Goal: Task Accomplishment & Management: Use online tool/utility

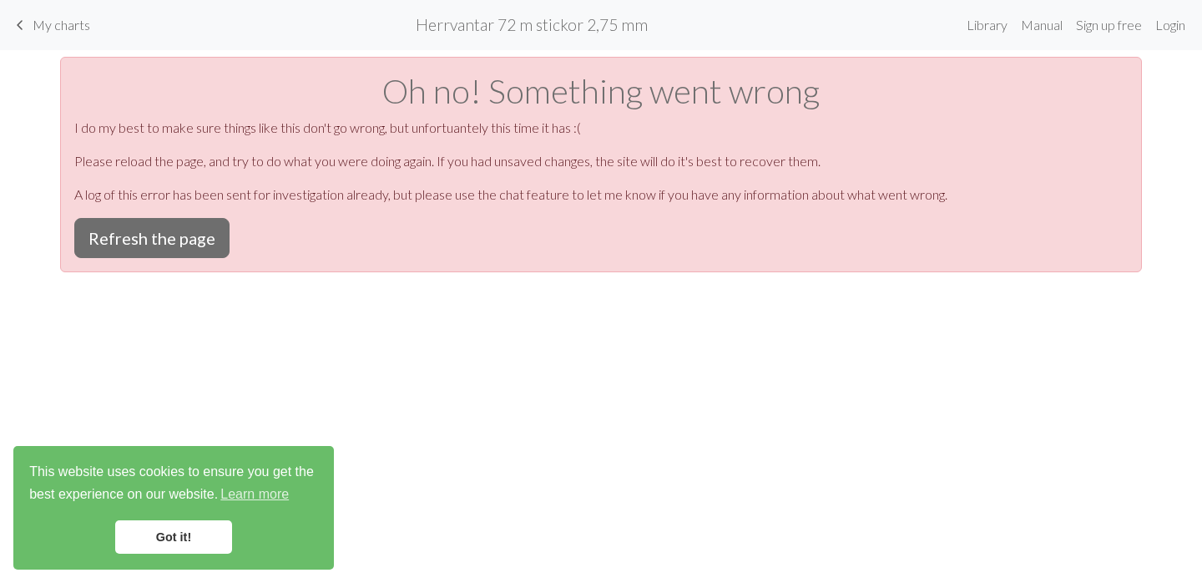
click at [61, 24] on span "My charts" at bounding box center [62, 25] width 58 height 16
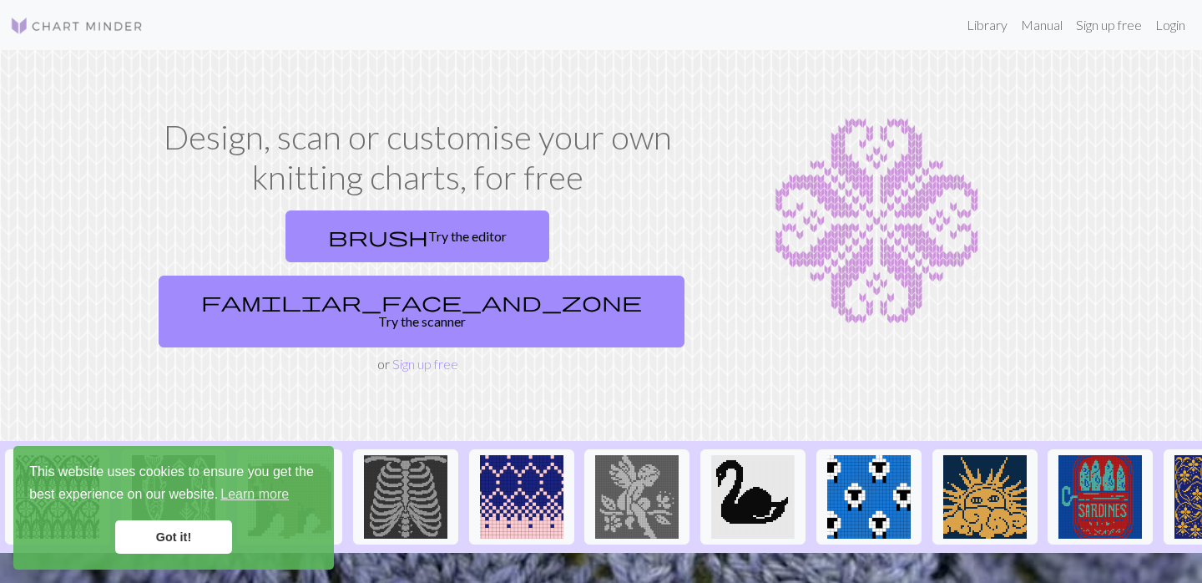
click at [172, 538] on link "Got it!" at bounding box center [173, 536] width 117 height 33
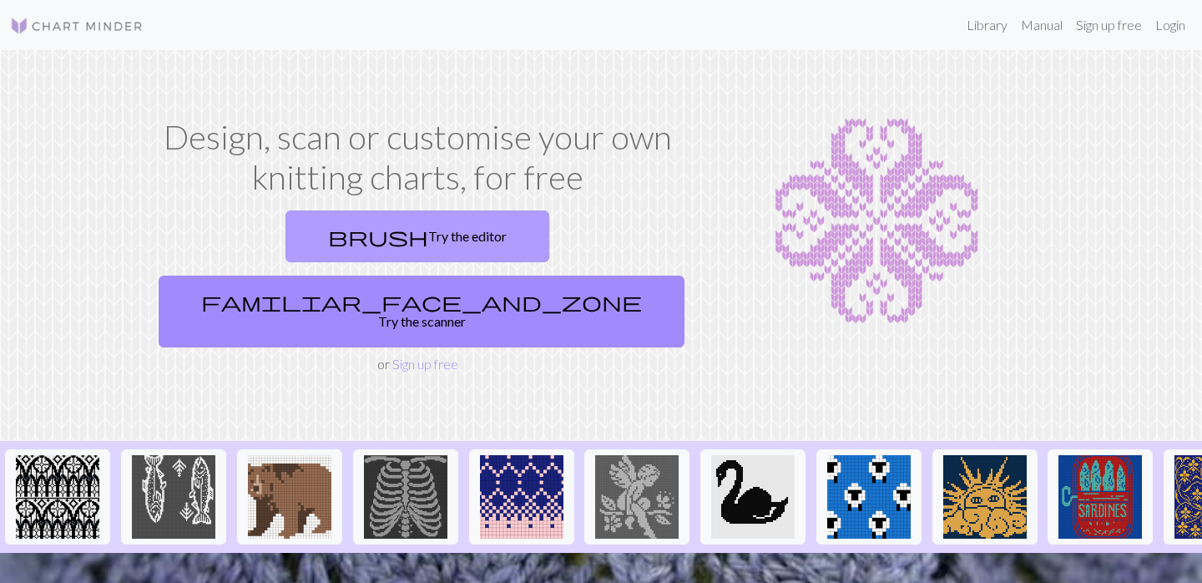
click at [285, 230] on link "brush Try the editor" at bounding box center [417, 236] width 264 height 52
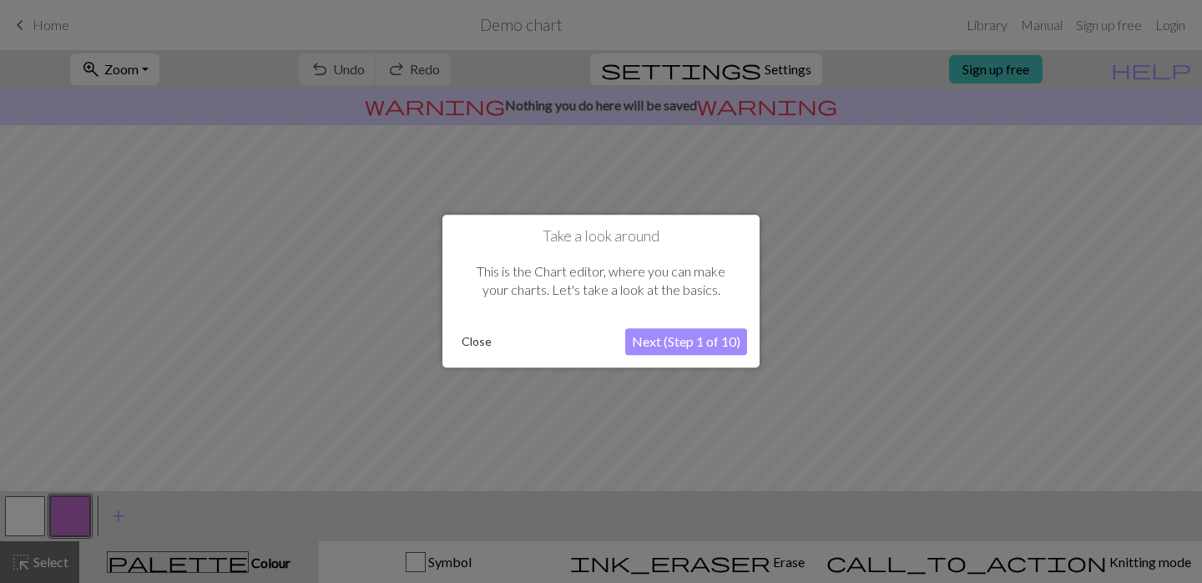
click at [471, 340] on button "Close" at bounding box center [476, 342] width 43 height 25
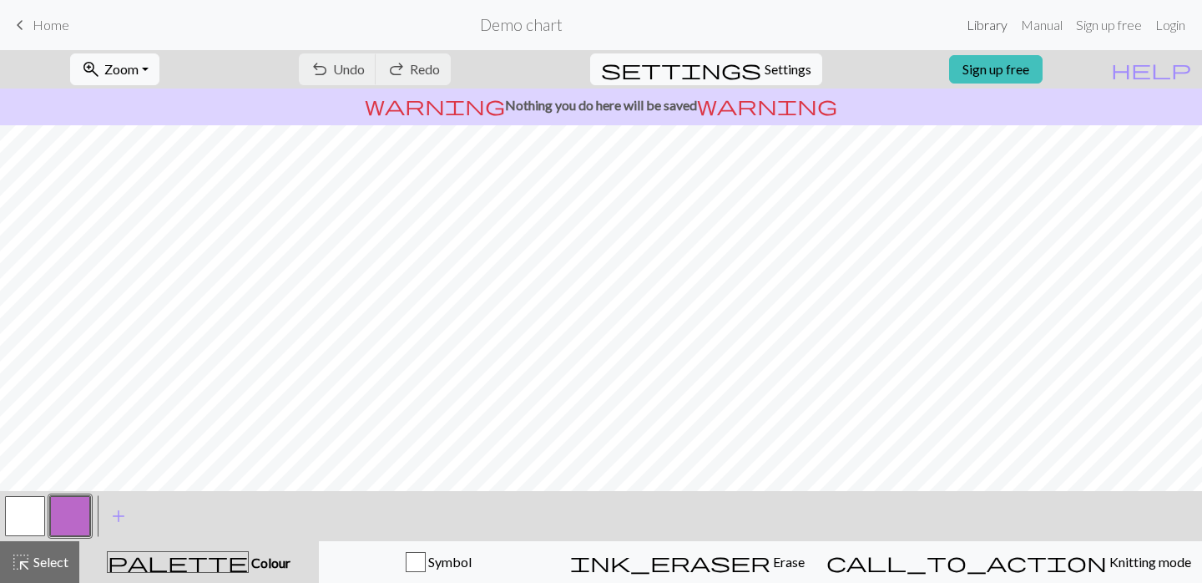
click at [991, 20] on link "Library" at bounding box center [987, 24] width 54 height 33
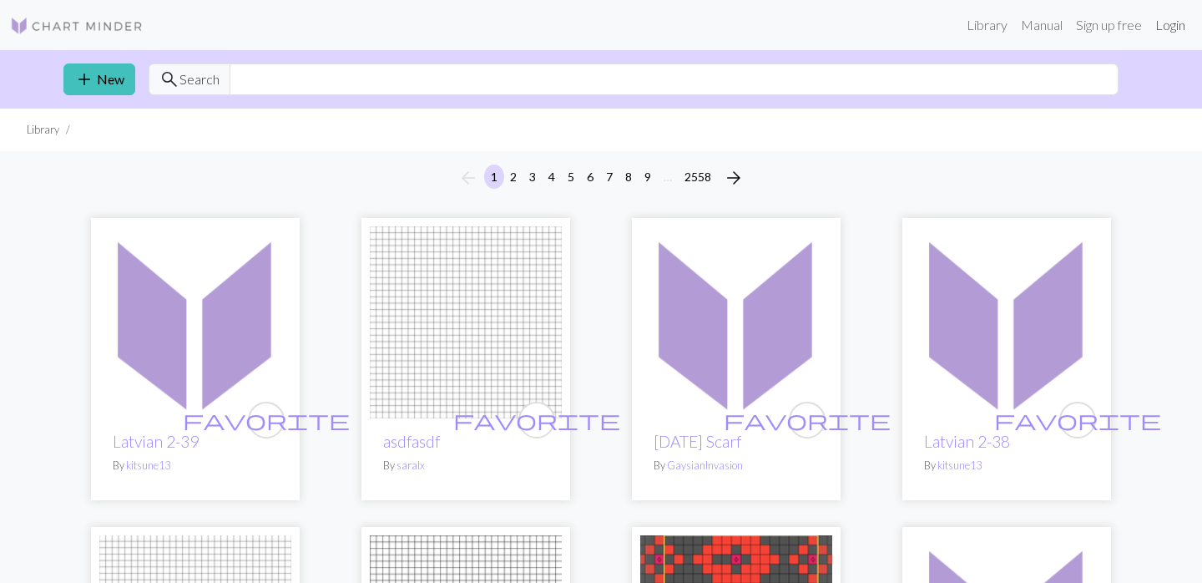
click at [1176, 28] on link "Login" at bounding box center [1169, 24] width 43 height 33
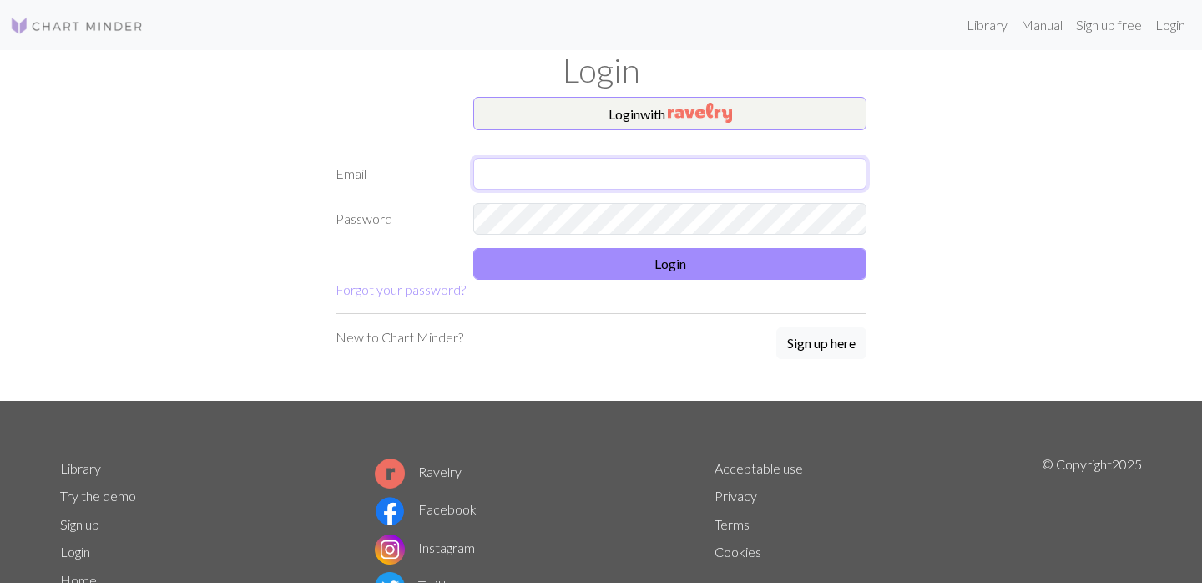
click at [724, 178] on input "text" at bounding box center [669, 174] width 393 height 32
type input "susanne.wisen"
type input "susanne.wisen@gmail.com"
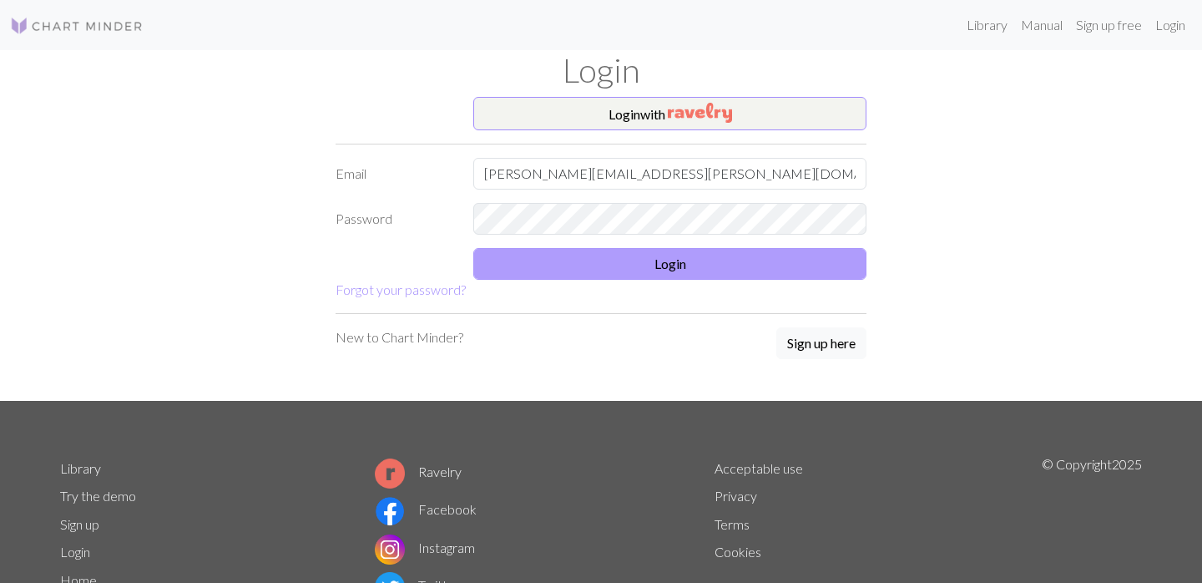
click at [688, 265] on button "Login" at bounding box center [669, 264] width 393 height 32
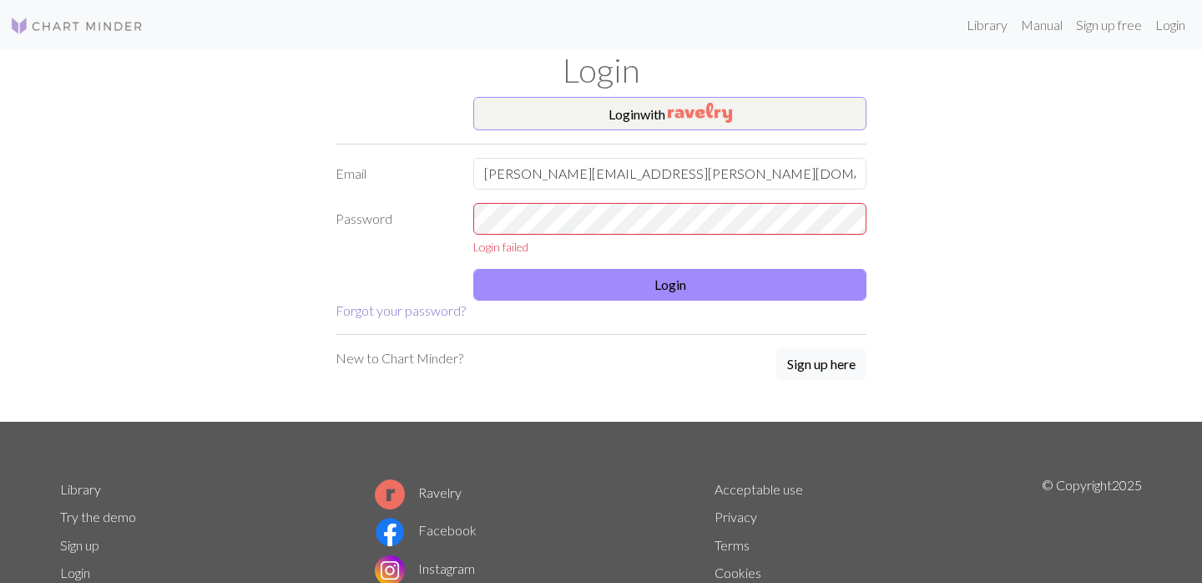
click at [391, 315] on link "Forgot your password?" at bounding box center [401, 310] width 130 height 16
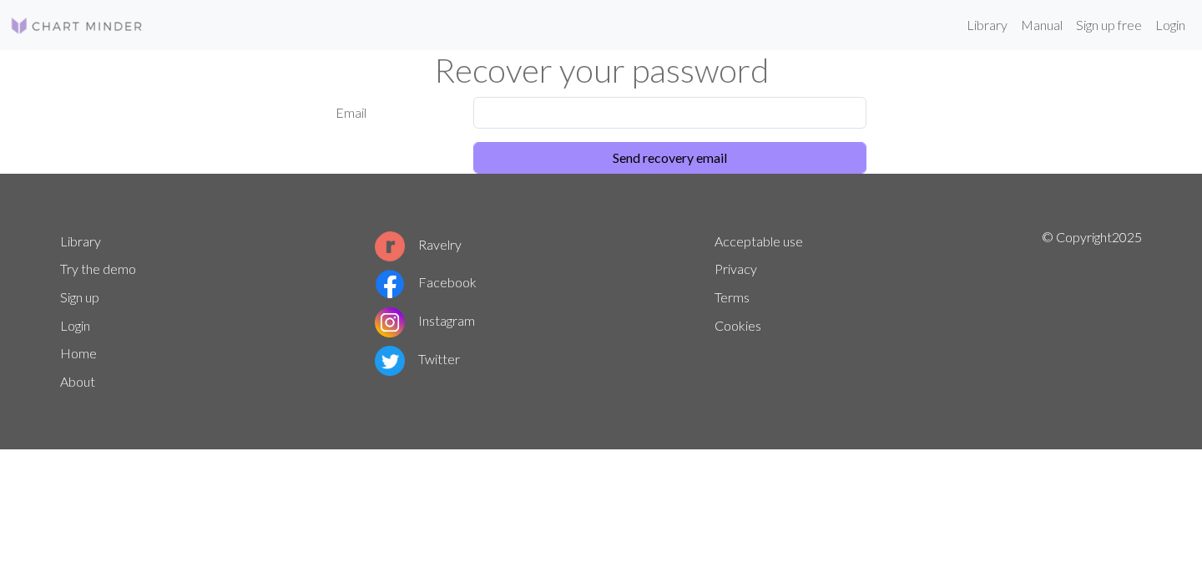
click at [391, 315] on img at bounding box center [390, 322] width 30 height 30
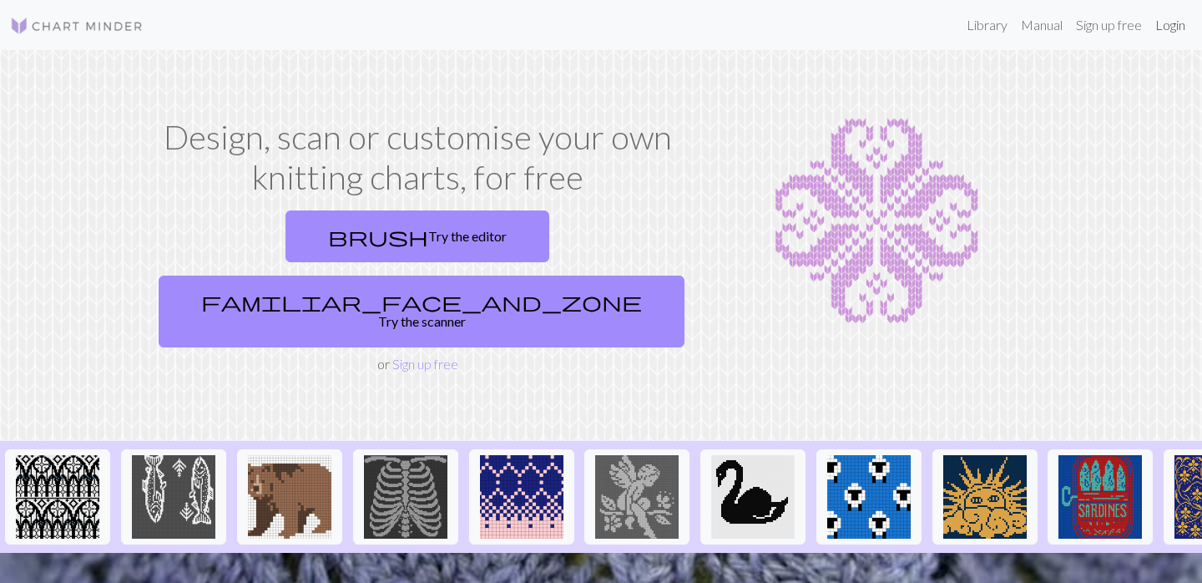
click at [1169, 28] on link "Login" at bounding box center [1169, 24] width 43 height 33
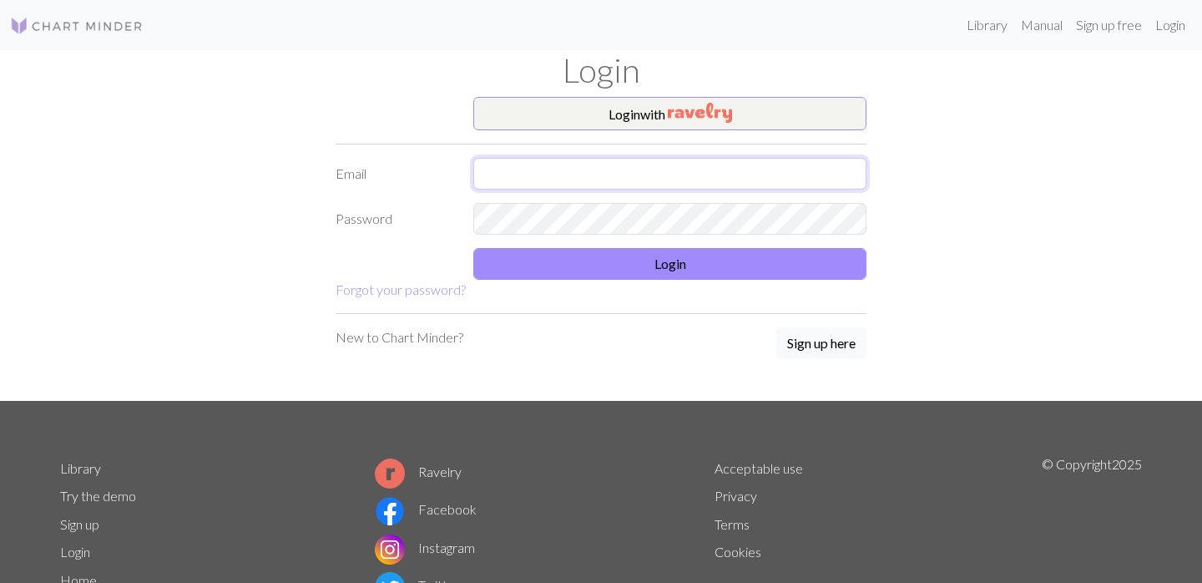
click at [557, 175] on input "text" at bounding box center [669, 174] width 393 height 32
type input "susanne.wi"
type input "susanne.wisen@gmail.com"
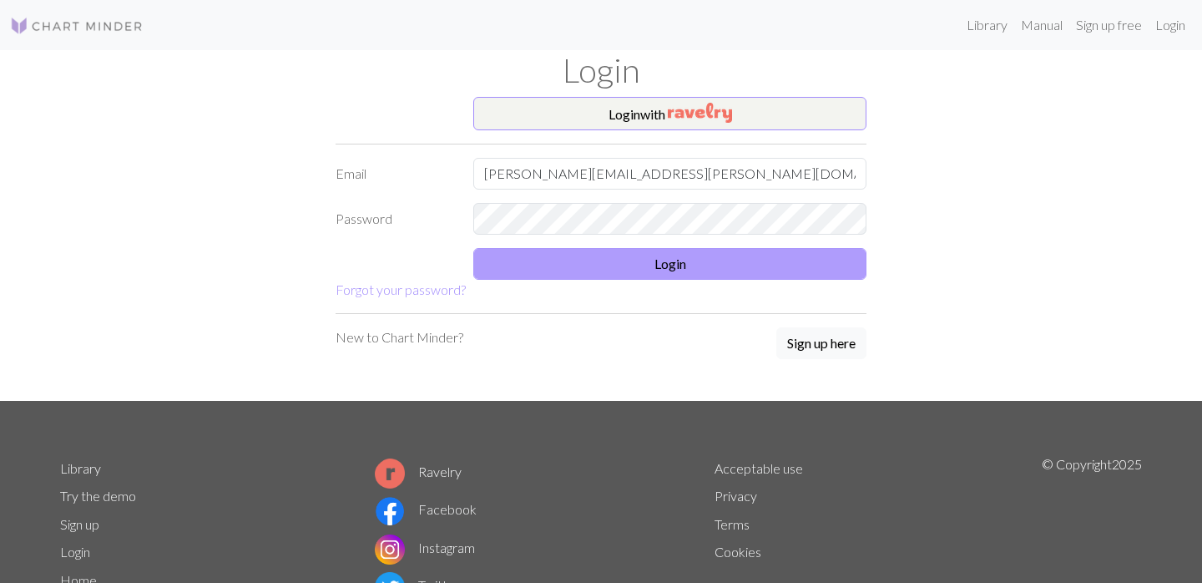
click at [633, 255] on button "Login" at bounding box center [669, 264] width 393 height 32
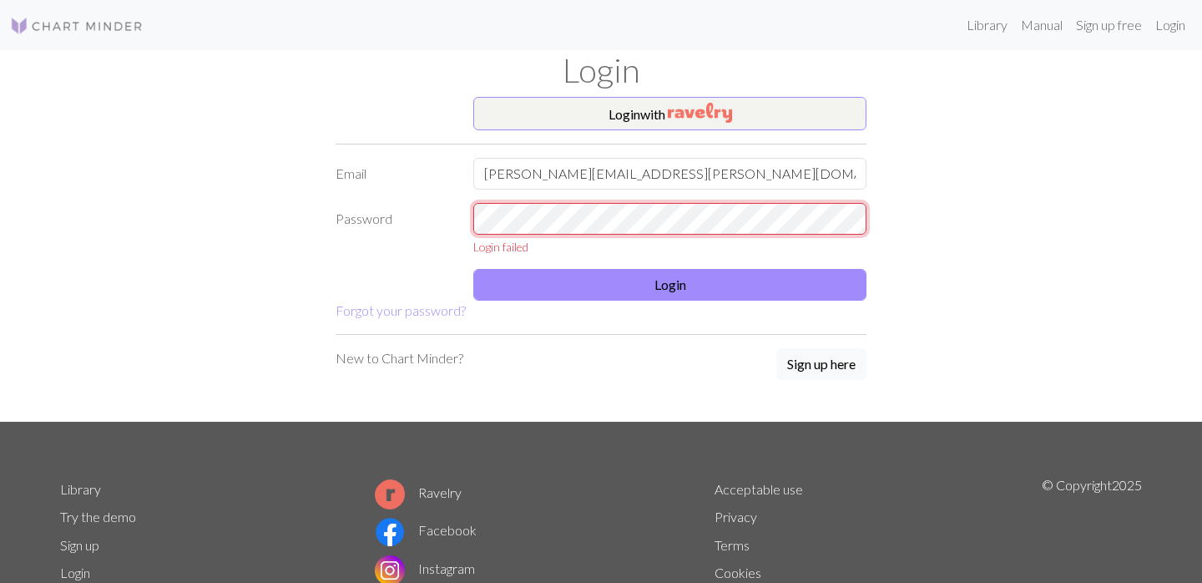
click at [423, 211] on div "Password Login failed" at bounding box center [601, 229] width 551 height 53
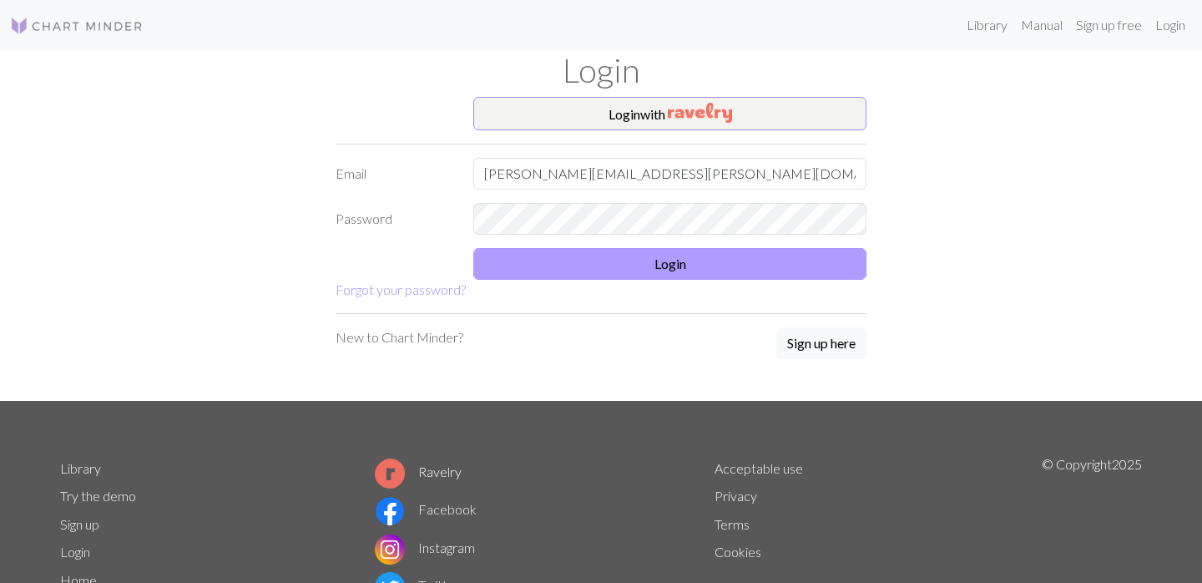
click at [573, 275] on button "Login" at bounding box center [669, 264] width 393 height 32
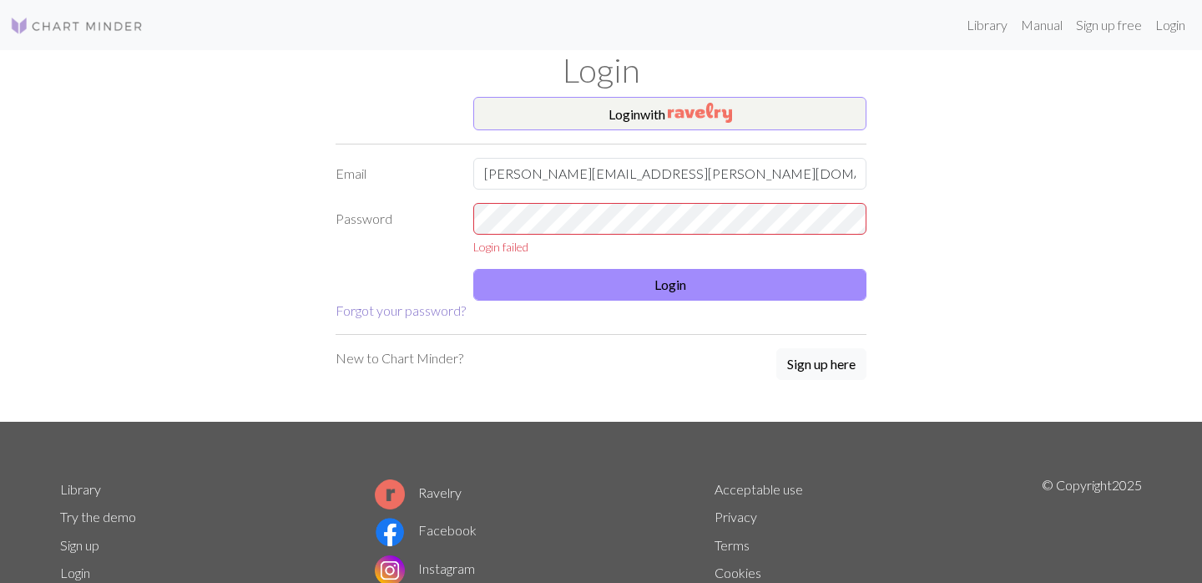
click at [427, 305] on link "Forgot your password?" at bounding box center [401, 310] width 130 height 16
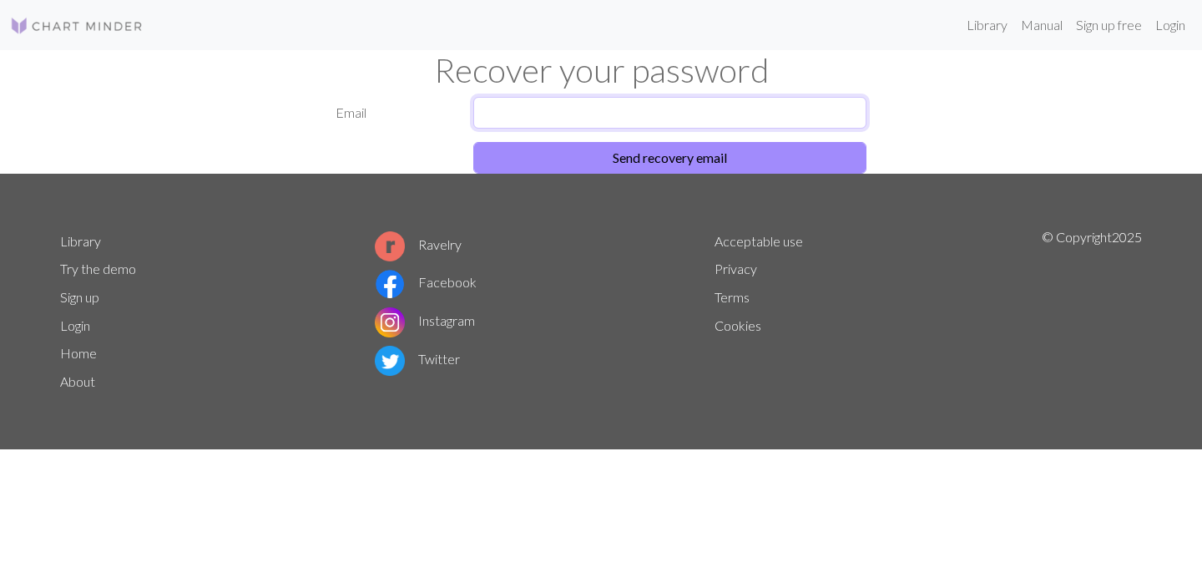
click at [543, 109] on input "text" at bounding box center [669, 113] width 393 height 32
type input "susanne.wisen@gmail.com"
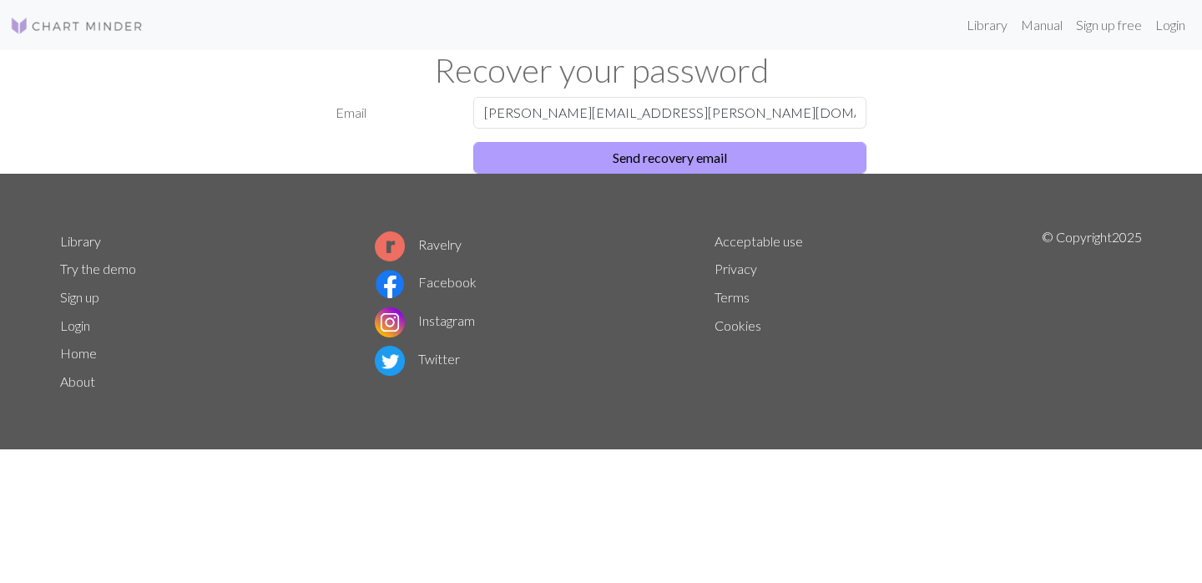
click at [594, 158] on button "Send recovery email" at bounding box center [669, 158] width 393 height 32
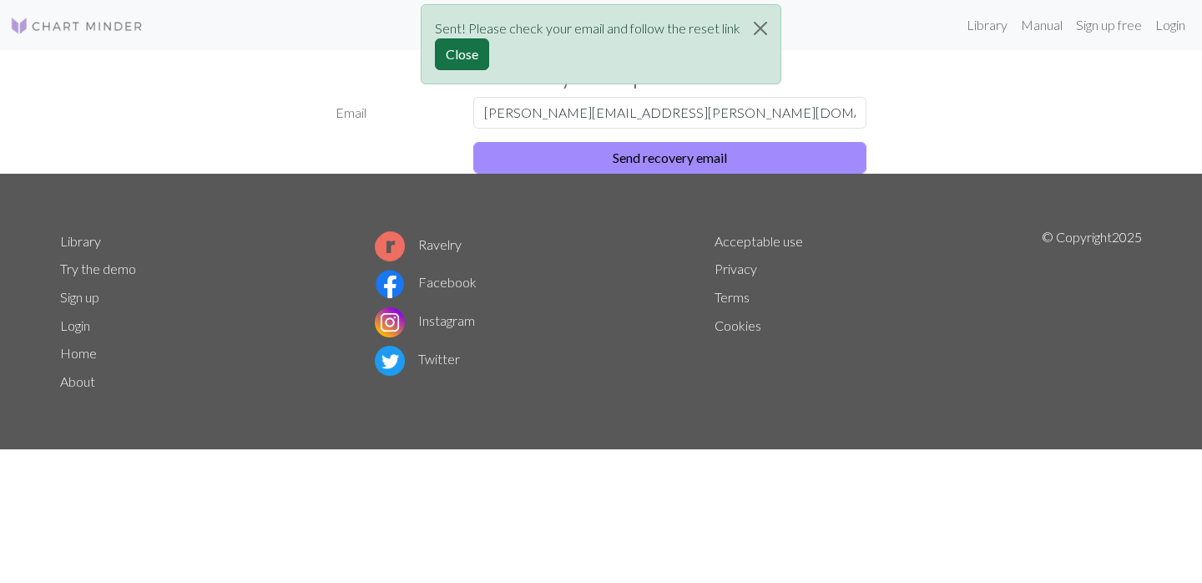
click at [477, 53] on button "Close" at bounding box center [462, 54] width 54 height 32
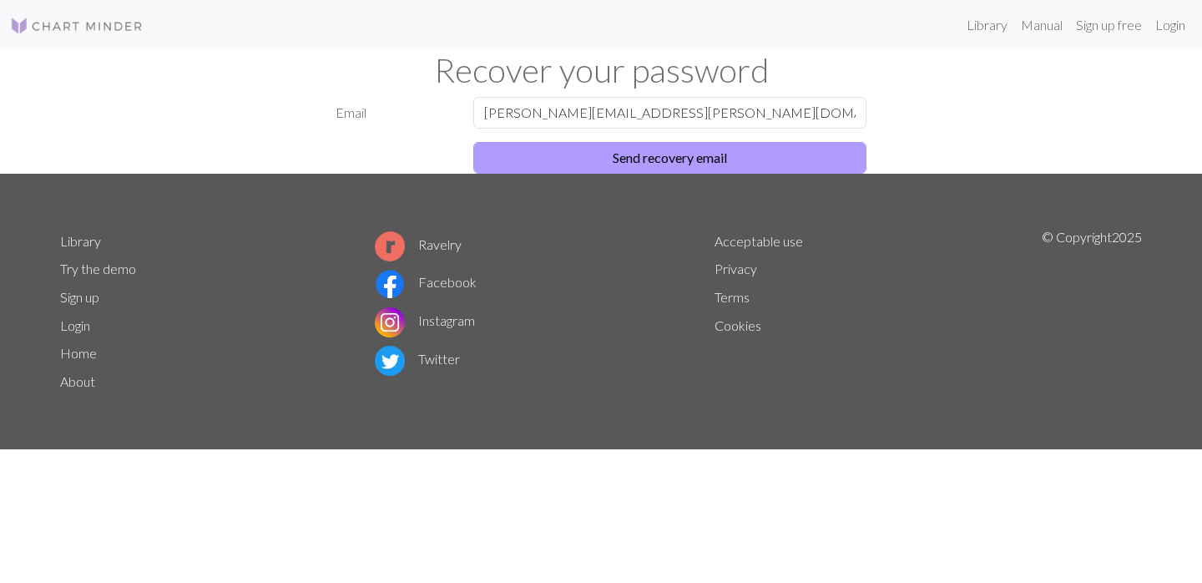
click at [651, 159] on button "Send recovery email" at bounding box center [669, 158] width 393 height 32
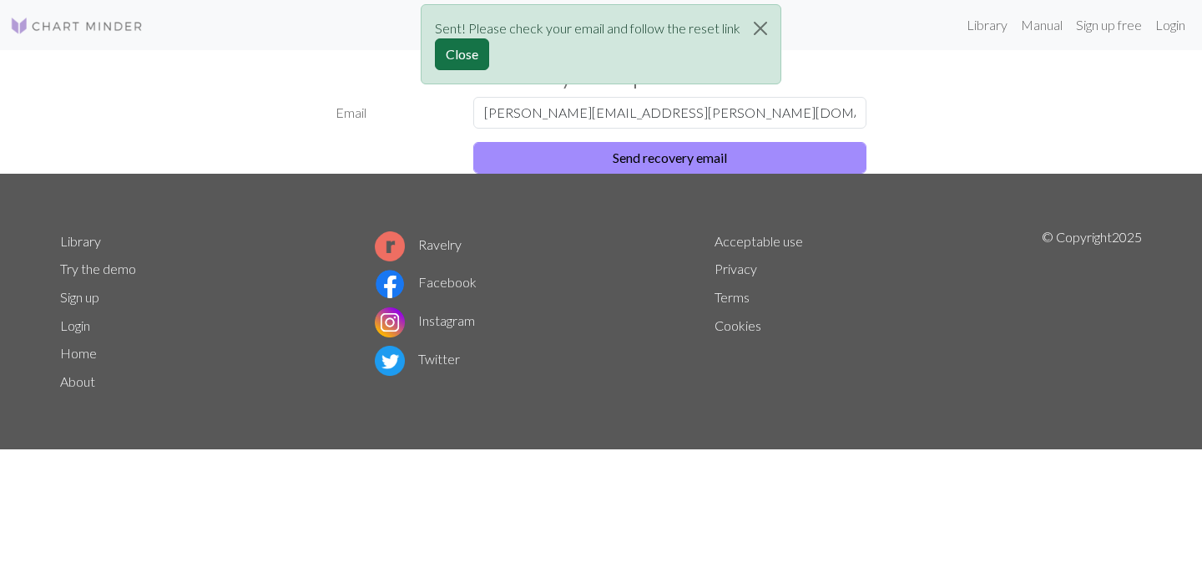
click at [460, 63] on button "Close" at bounding box center [462, 54] width 54 height 32
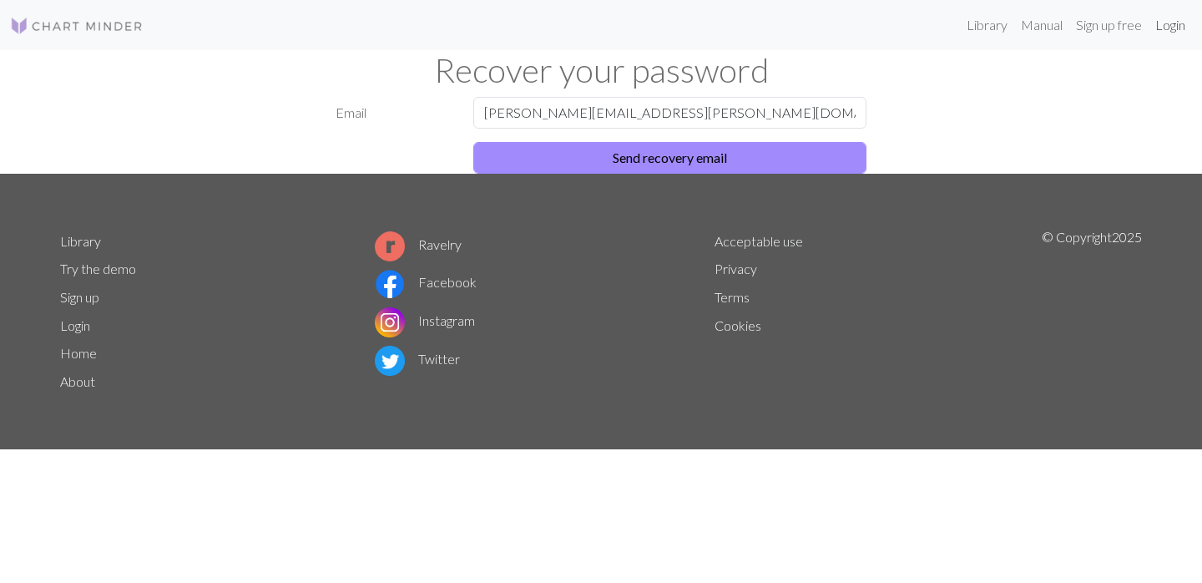
click at [1168, 29] on link "Login" at bounding box center [1169, 24] width 43 height 33
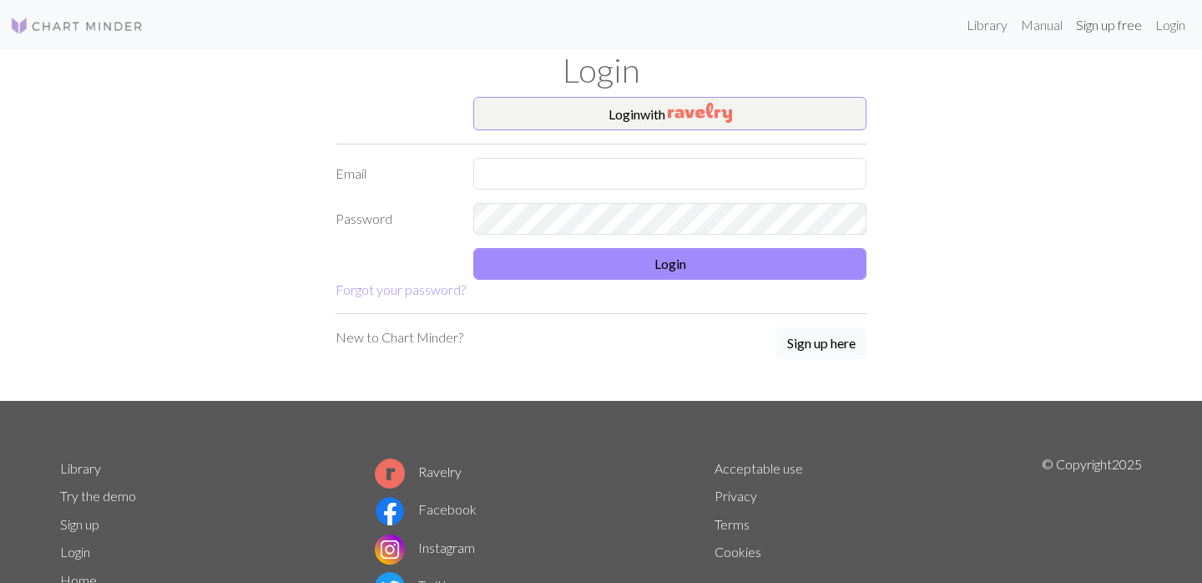
click at [1102, 29] on link "Sign up free" at bounding box center [1108, 24] width 79 height 33
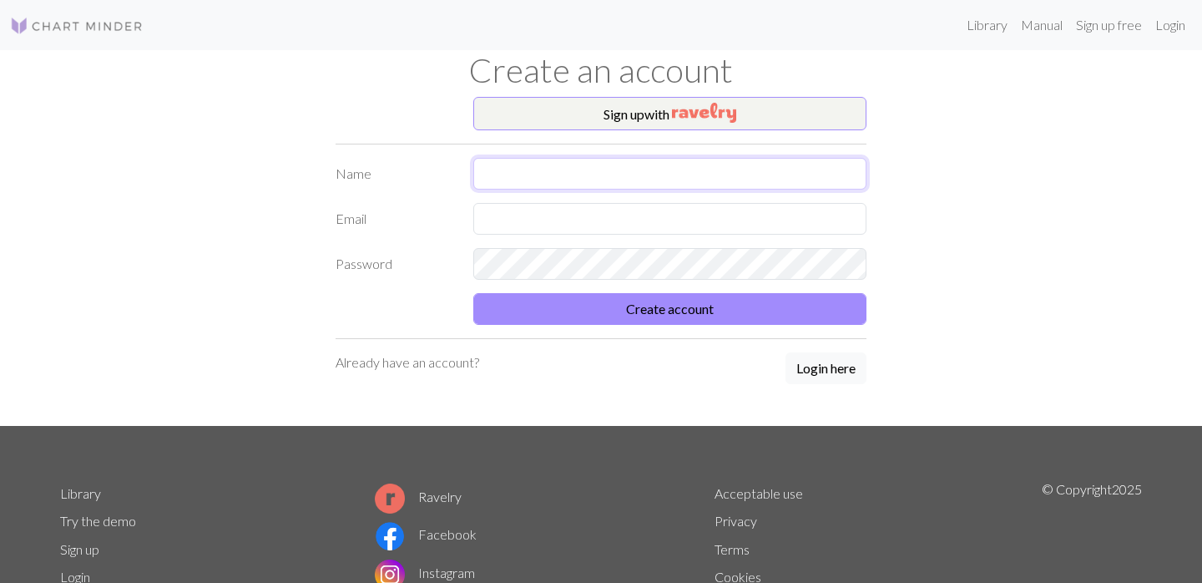
type input "[PERSON_NAME]"
type input "susanne.wisen@gmail.com"
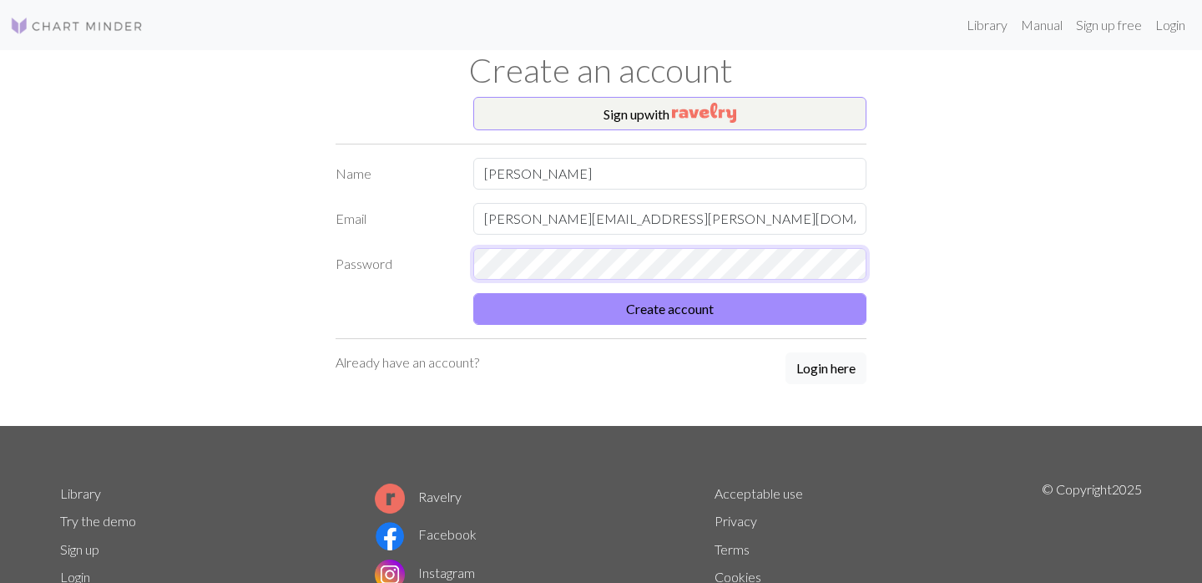
click at [669, 308] on button "Create account" at bounding box center [669, 309] width 393 height 32
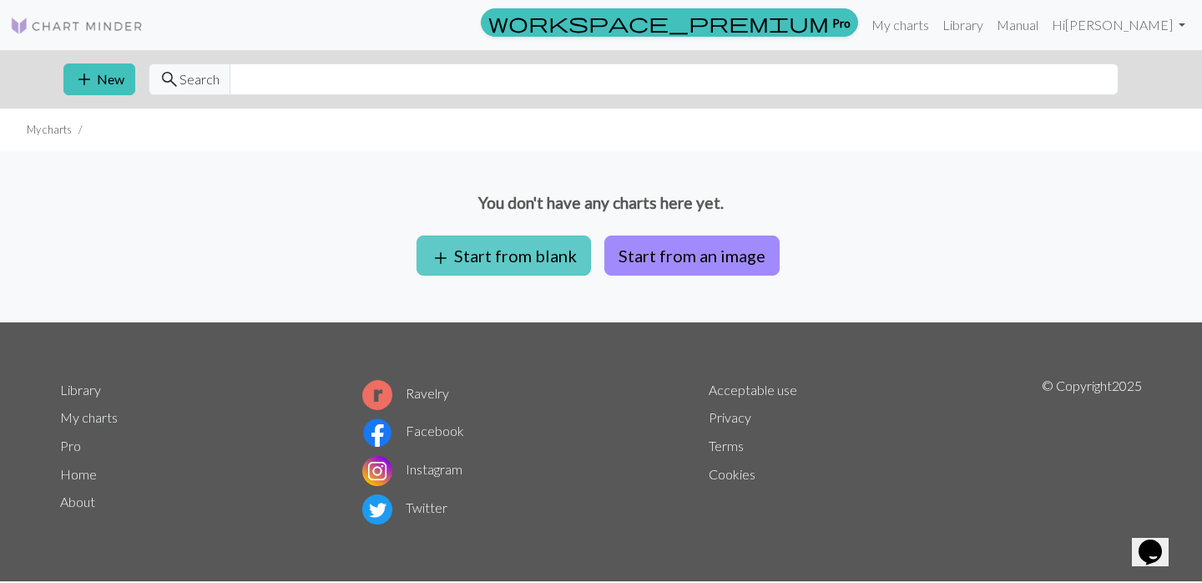
click at [542, 261] on button "add Start from blank" at bounding box center [503, 255] width 174 height 40
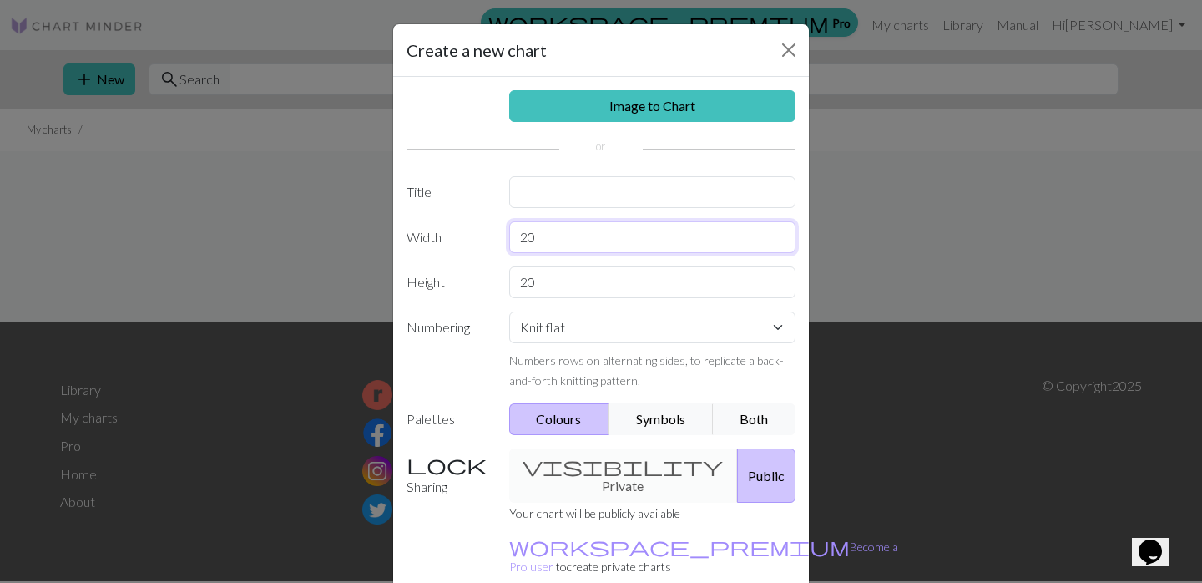
drag, startPoint x: 539, startPoint y: 236, endPoint x: 490, endPoint y: 236, distance: 49.2
click at [490, 236] on div "Width 20" at bounding box center [600, 237] width 409 height 32
click at [997, 169] on div "Create a new chart Image to Chart Title Width 20 Height 20 Numbering Knit flat …" at bounding box center [601, 291] width 1202 height 583
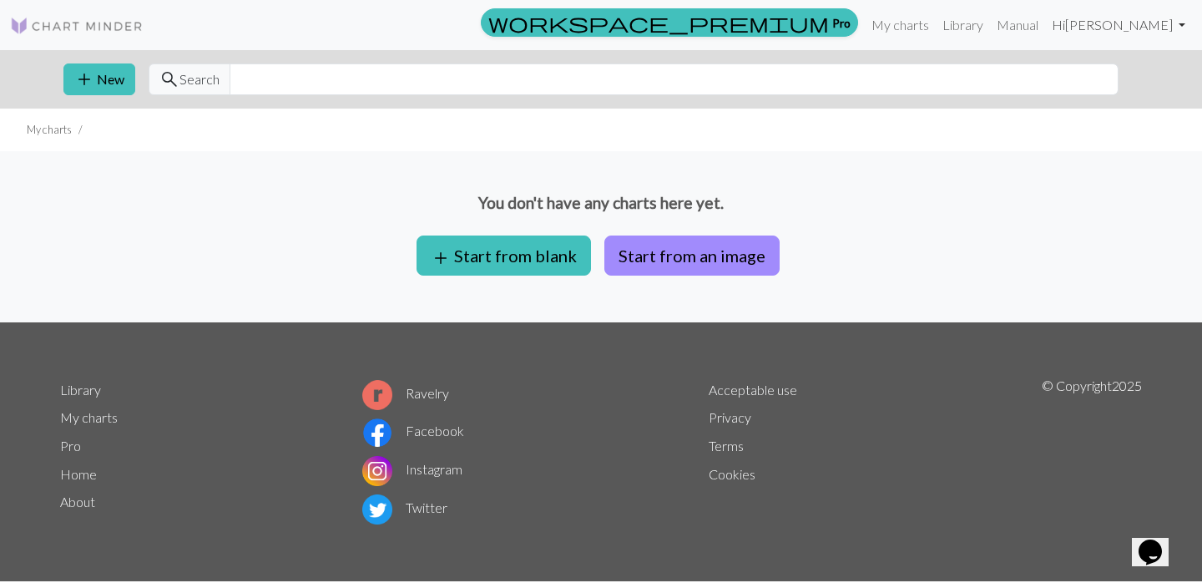
click at [1187, 23] on link "Hi Susanne Wisén" at bounding box center [1118, 24] width 147 height 33
click at [1033, 28] on link "Manual" at bounding box center [1017, 24] width 55 height 33
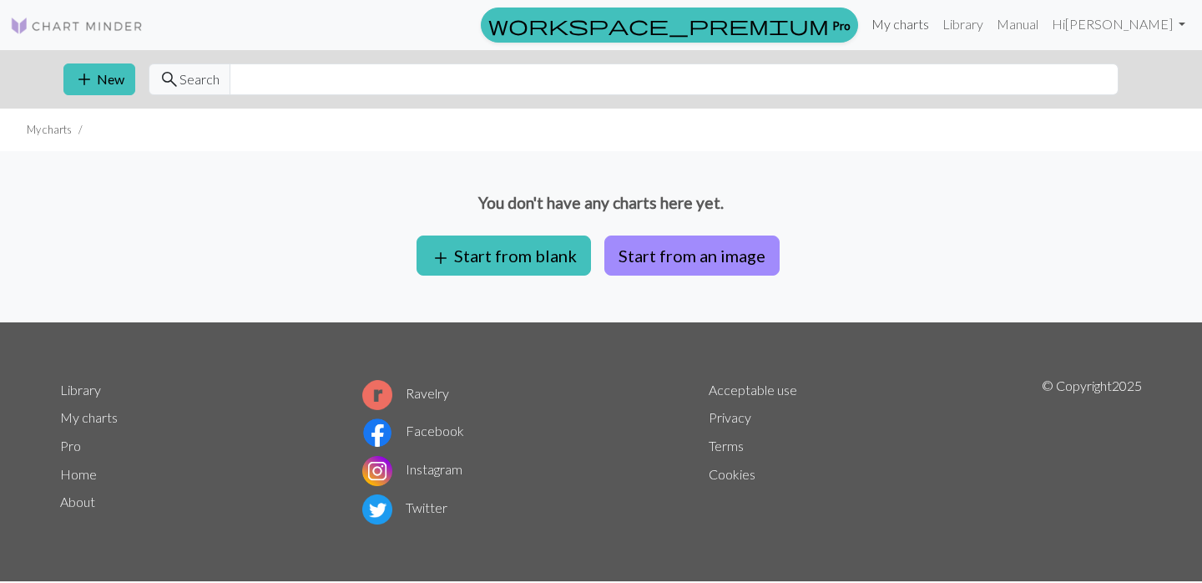
click at [911, 24] on link "My charts" at bounding box center [900, 24] width 71 height 33
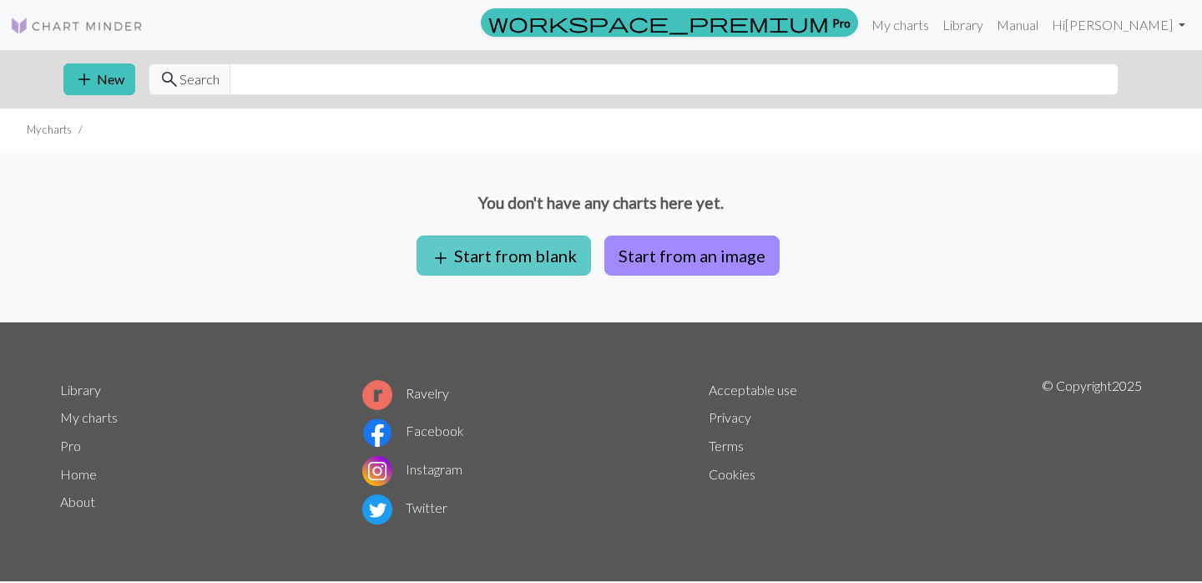
click at [514, 261] on button "add Start from blank" at bounding box center [503, 255] width 174 height 40
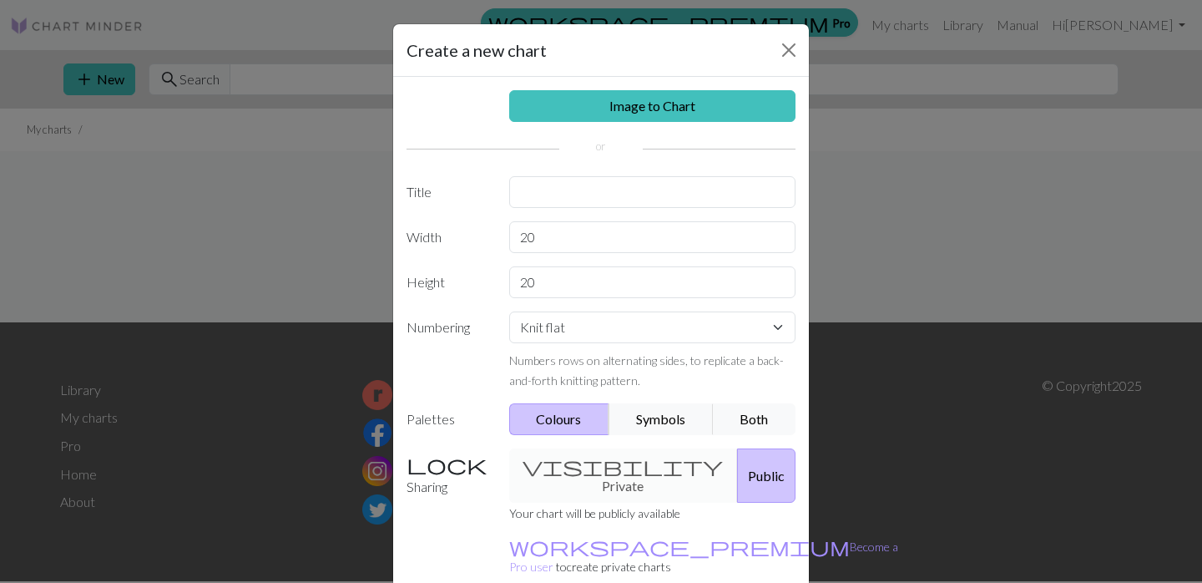
click at [538, 208] on div "Image to Chart Title Width 20 Height 20 Numbering Knit flat Knit in the round L…" at bounding box center [601, 346] width 416 height 539
click at [538, 196] on input "text" at bounding box center [652, 192] width 287 height 32
type input "Viking"
drag, startPoint x: 540, startPoint y: 235, endPoint x: 497, endPoint y: 235, distance: 43.4
click at [497, 235] on div "Width 20" at bounding box center [600, 237] width 409 height 32
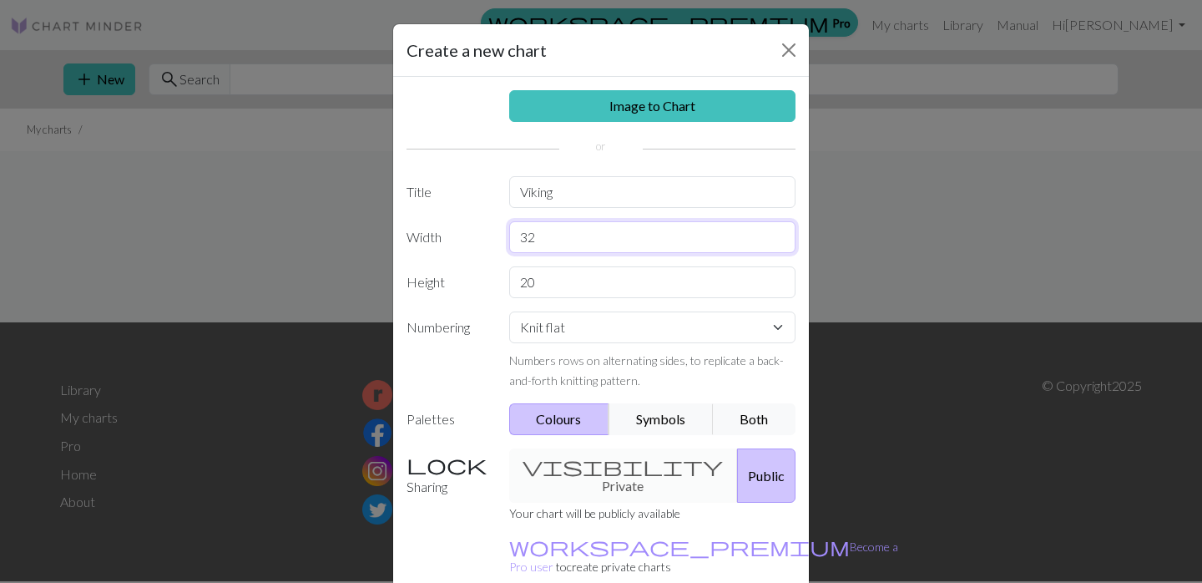
type input "32"
click at [544, 278] on input "20" at bounding box center [652, 282] width 287 height 32
drag, startPoint x: 544, startPoint y: 278, endPoint x: 512, endPoint y: 278, distance: 32.6
click at [512, 278] on input "20" at bounding box center [652, 282] width 287 height 32
type input "55"
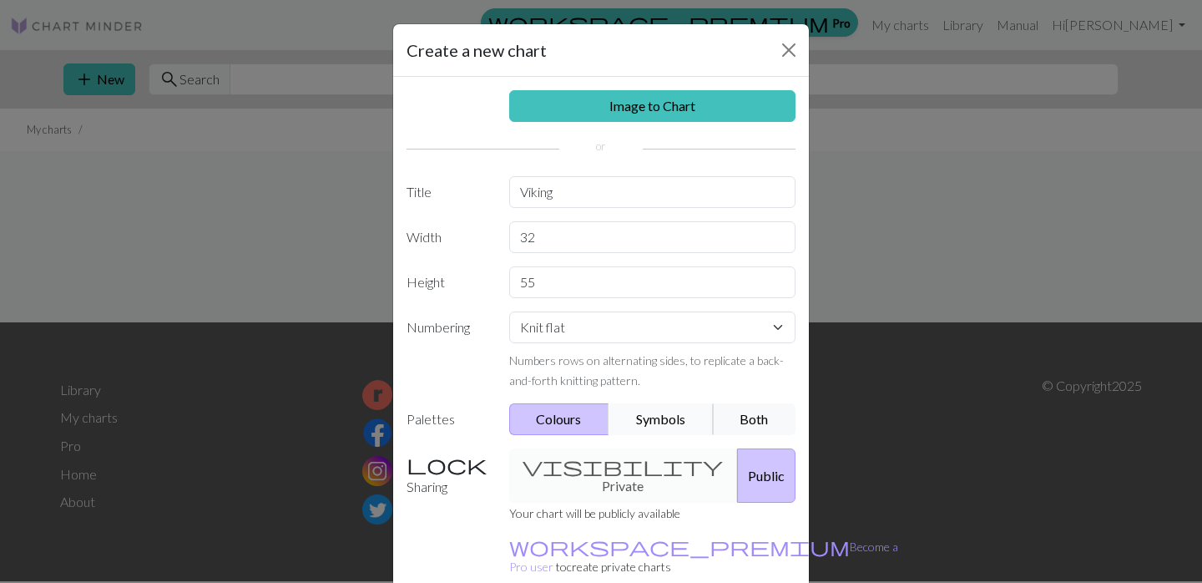
click at [659, 420] on button "Symbols" at bounding box center [660, 419] width 105 height 32
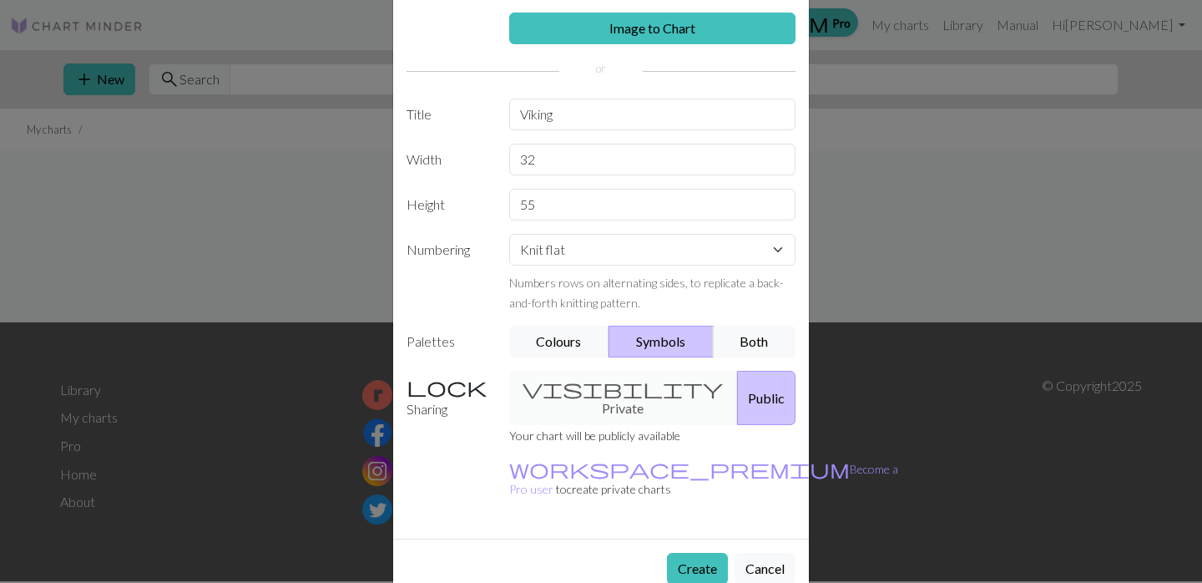
scroll to position [77, 0]
click at [698, 553] on button "Create" at bounding box center [697, 569] width 61 height 32
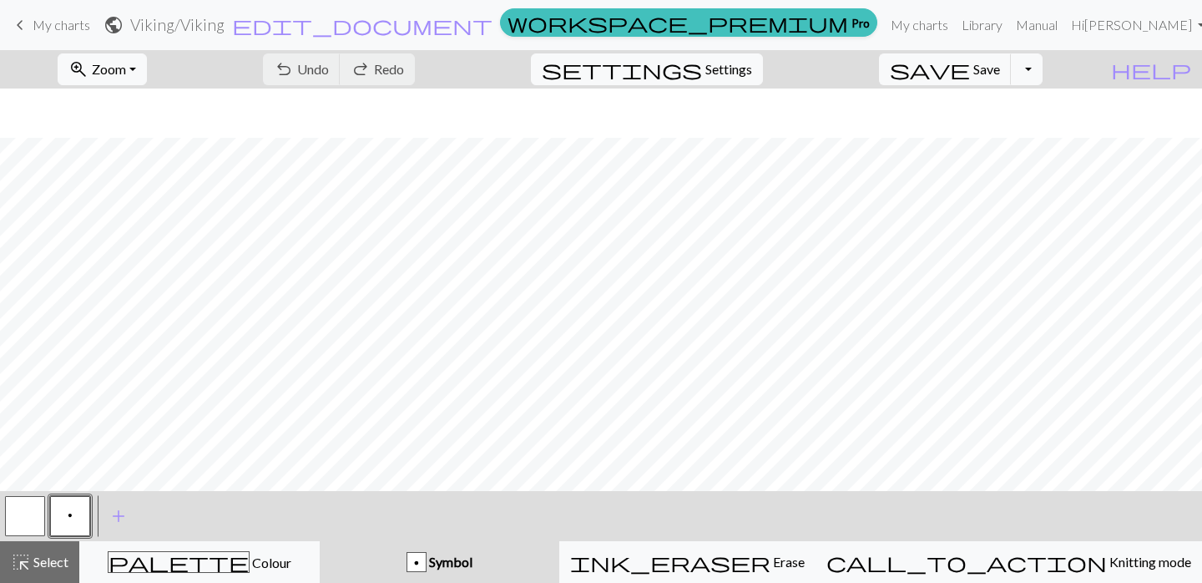
scroll to position [591, 0]
click at [492, 21] on span "edit_document" at bounding box center [362, 24] width 260 height 23
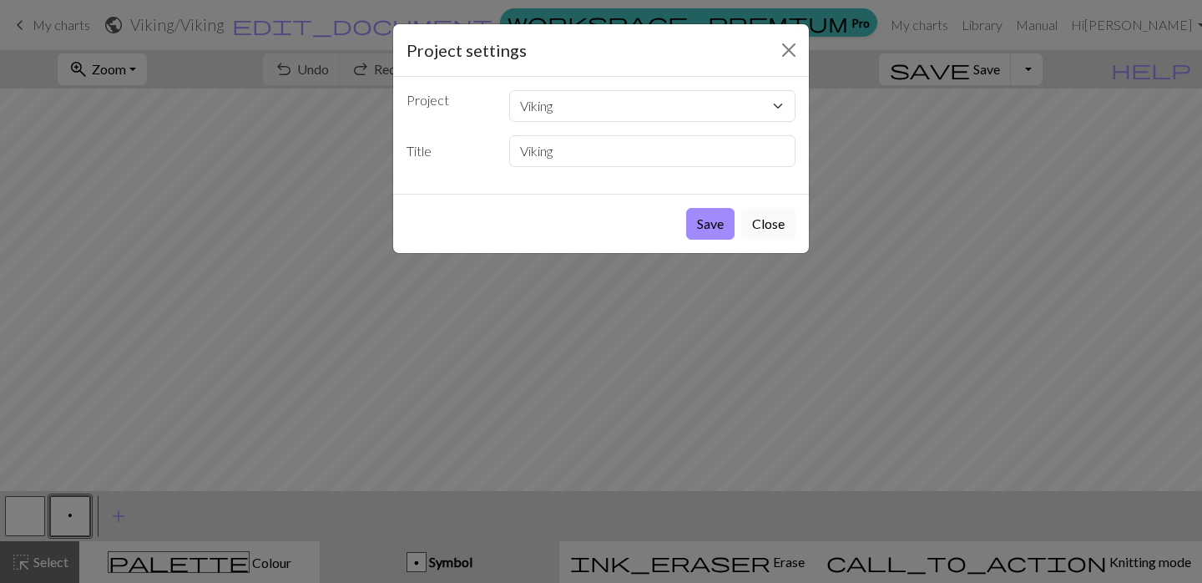
click at [757, 220] on button "Close" at bounding box center [768, 224] width 54 height 32
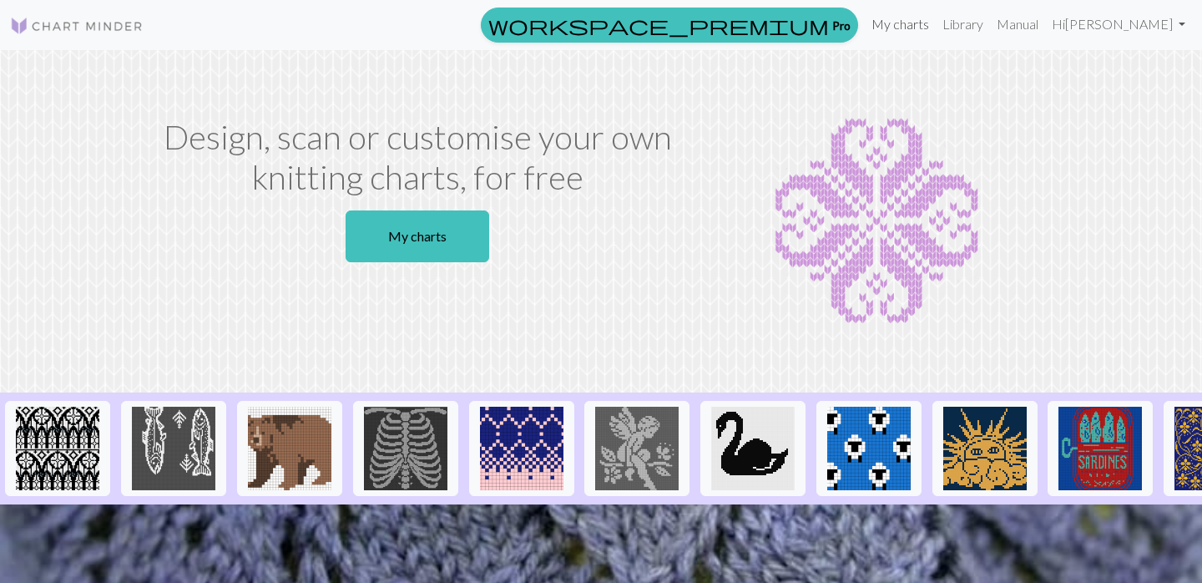
click at [916, 19] on link "My charts" at bounding box center [900, 24] width 71 height 33
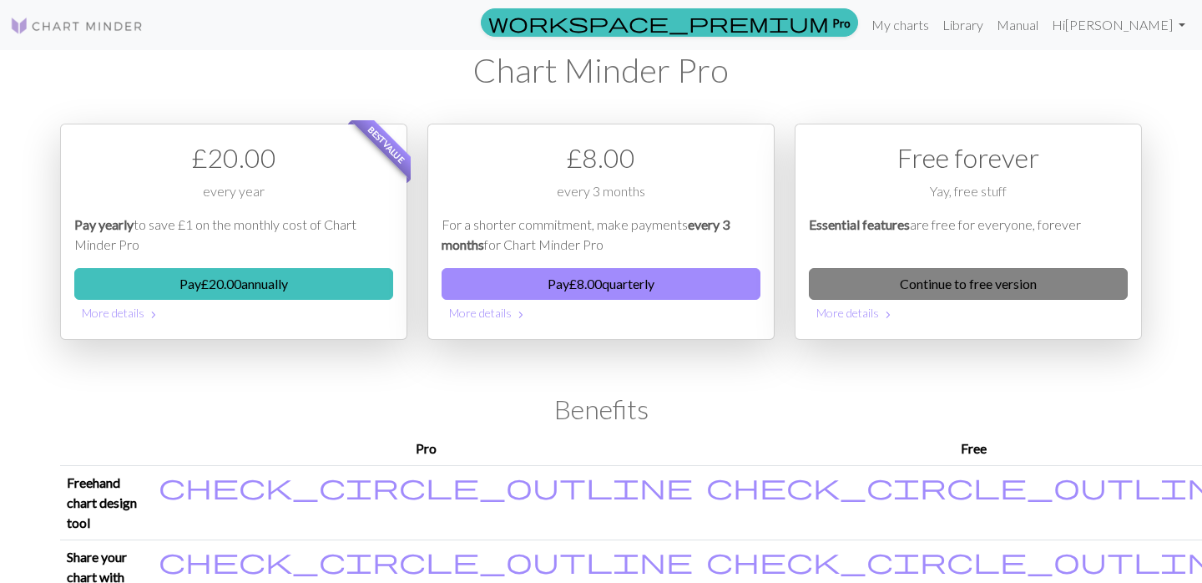
click at [927, 284] on link "Continue to free version" at bounding box center [968, 284] width 319 height 32
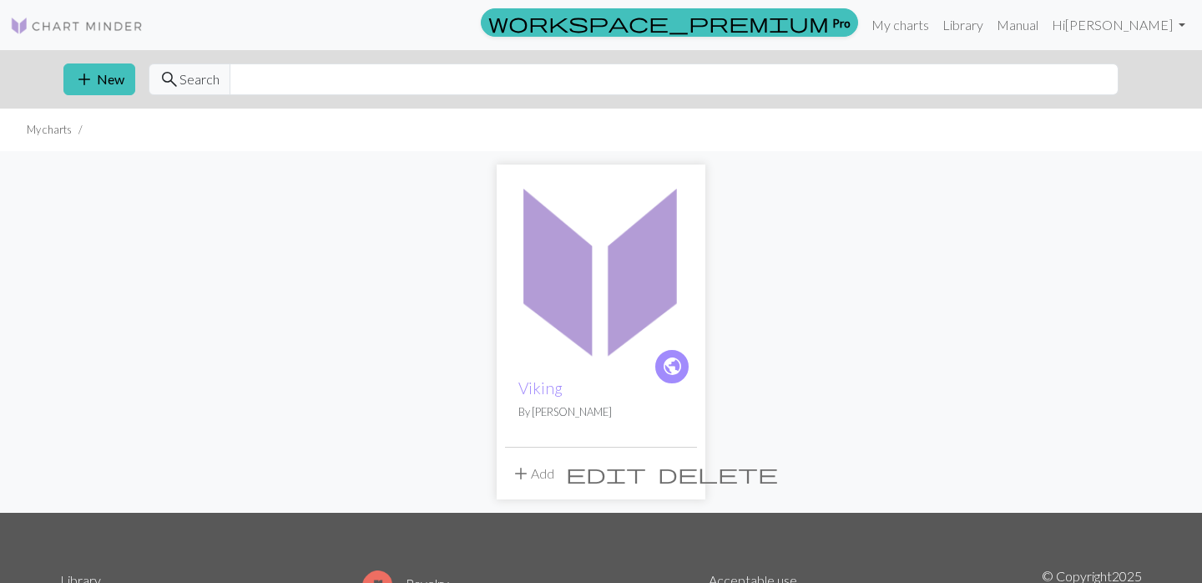
click at [535, 474] on button "add Add" at bounding box center [532, 473] width 55 height 32
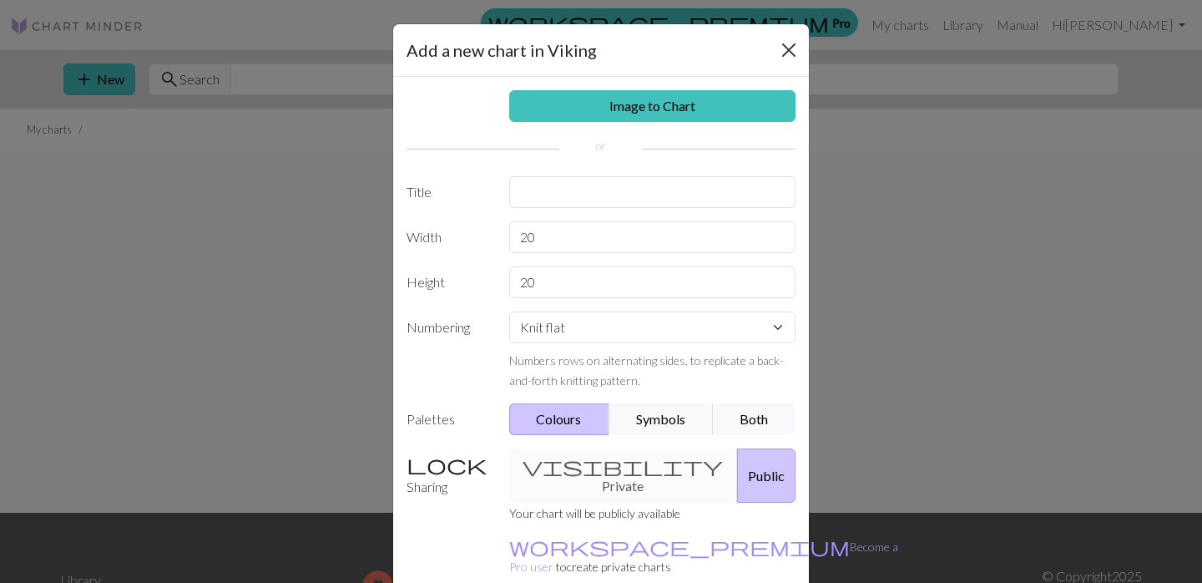
click at [786, 46] on button "Close" at bounding box center [788, 50] width 27 height 27
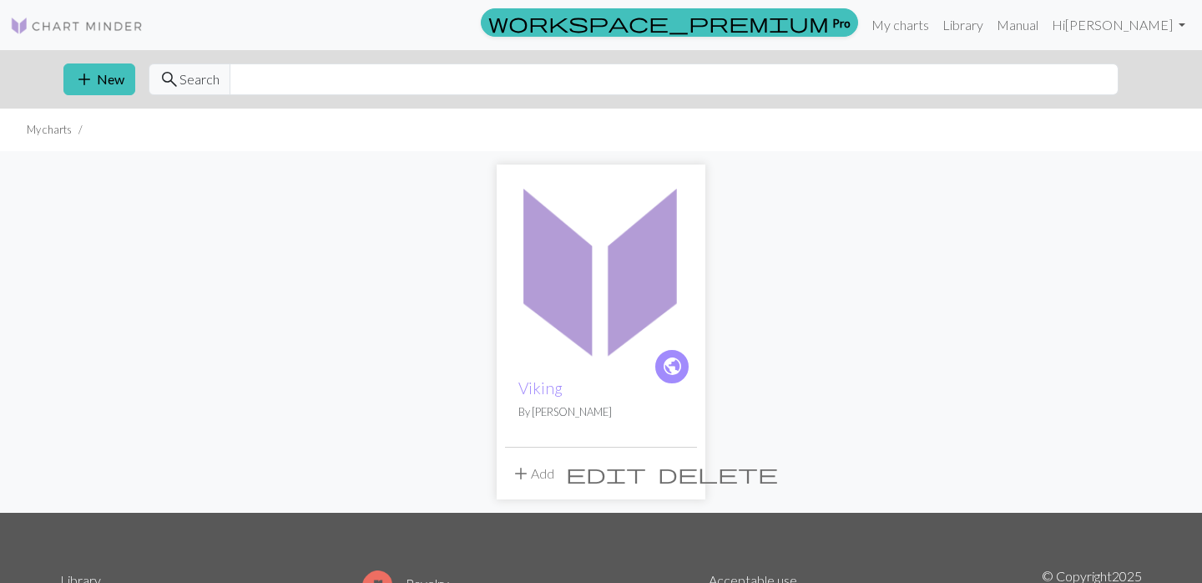
click at [548, 331] on img at bounding box center [601, 269] width 192 height 192
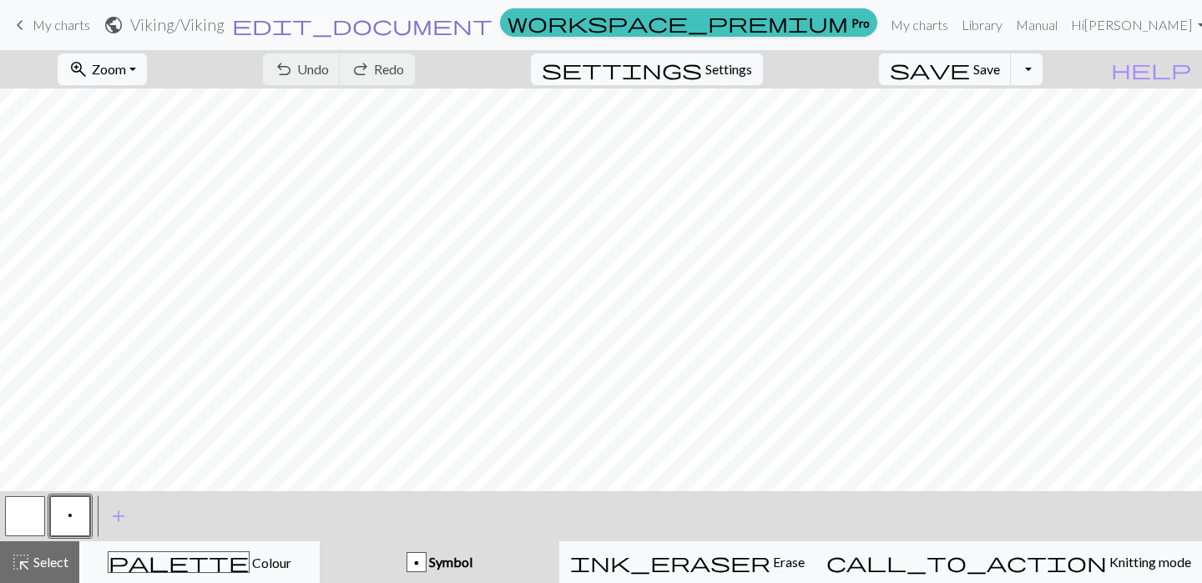
click at [492, 24] on span "edit_document" at bounding box center [362, 24] width 260 height 23
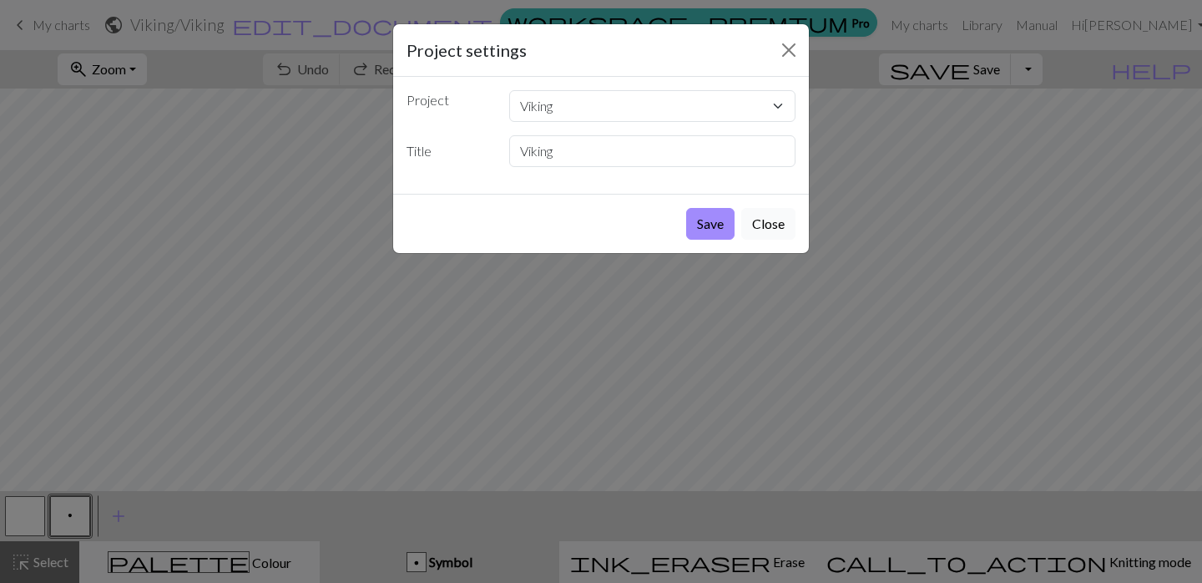
click at [759, 224] on button "Close" at bounding box center [768, 224] width 54 height 32
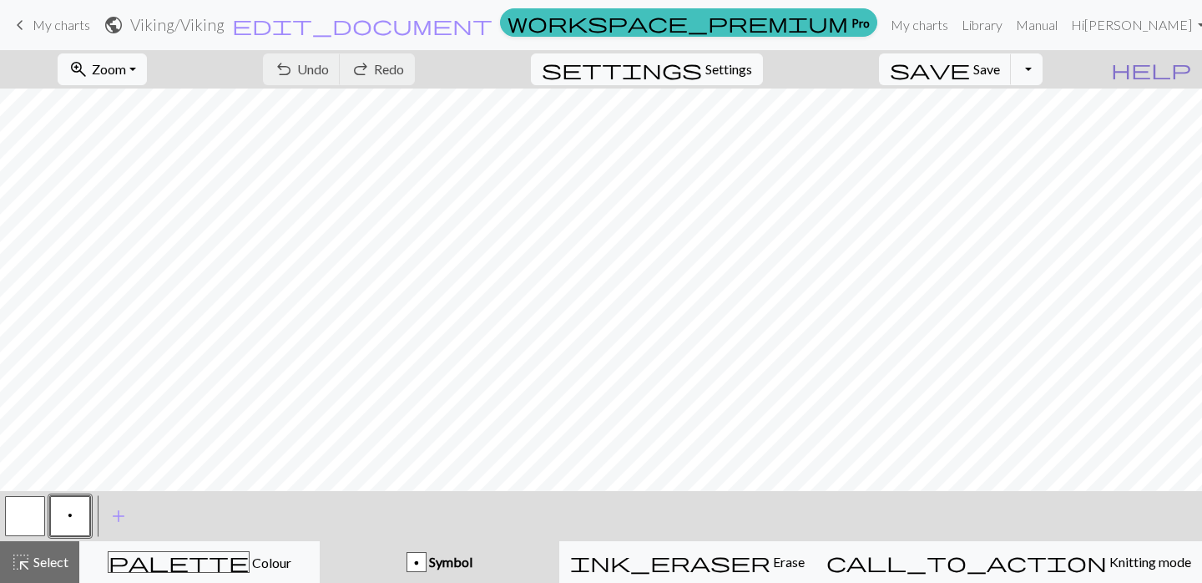
click at [1180, 69] on span "help" at bounding box center [1151, 69] width 80 height 23
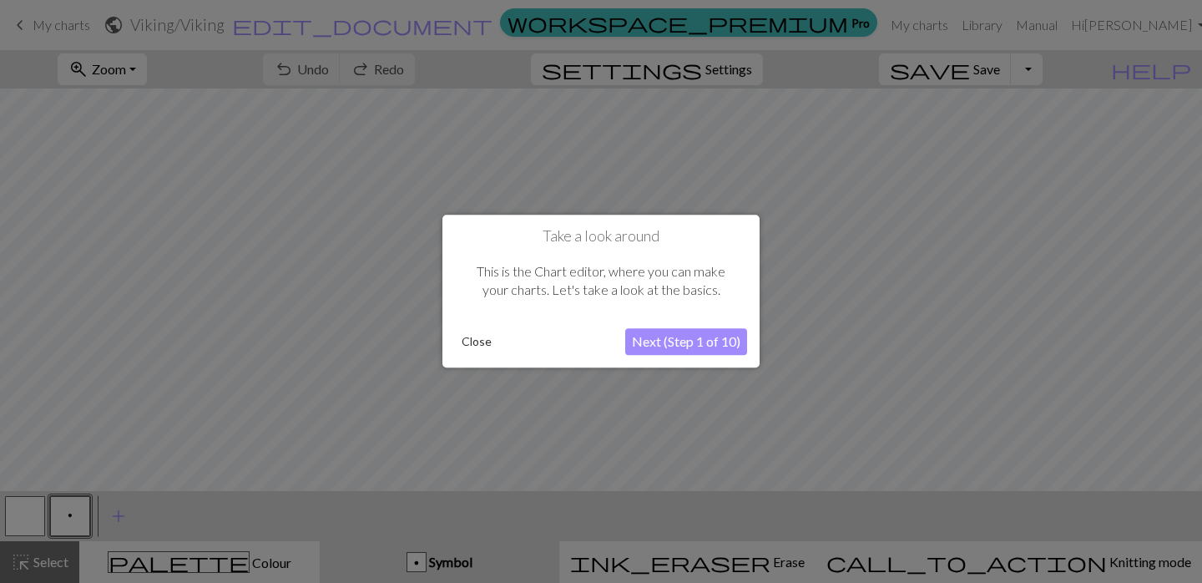
click at [688, 346] on button "Next (Step 1 of 10)" at bounding box center [686, 342] width 122 height 27
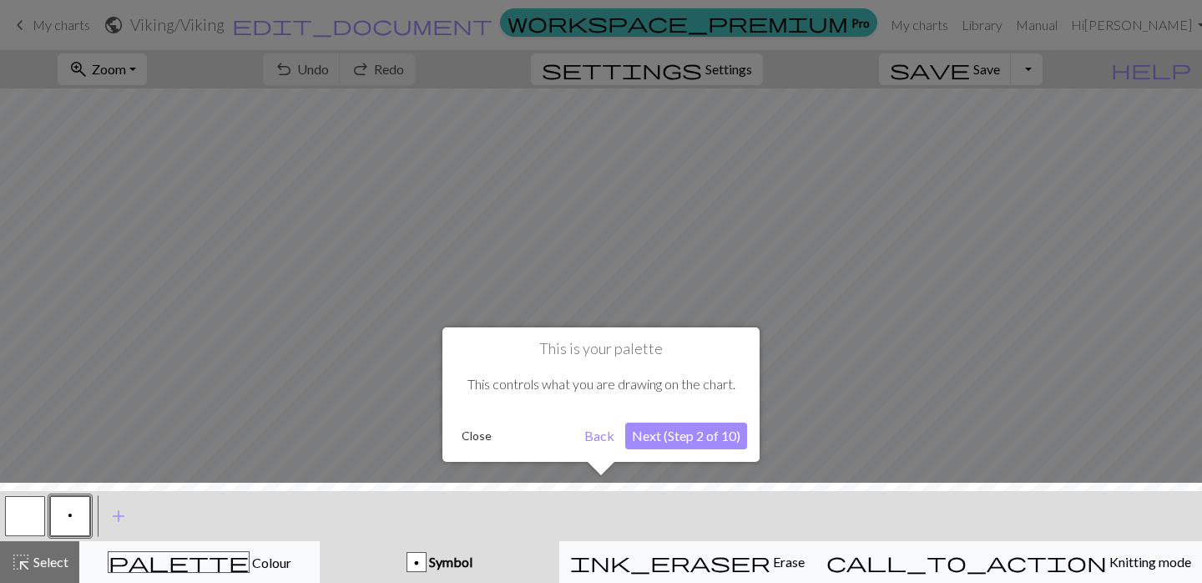
click at [686, 440] on button "Next (Step 2 of 10)" at bounding box center [686, 435] width 122 height 27
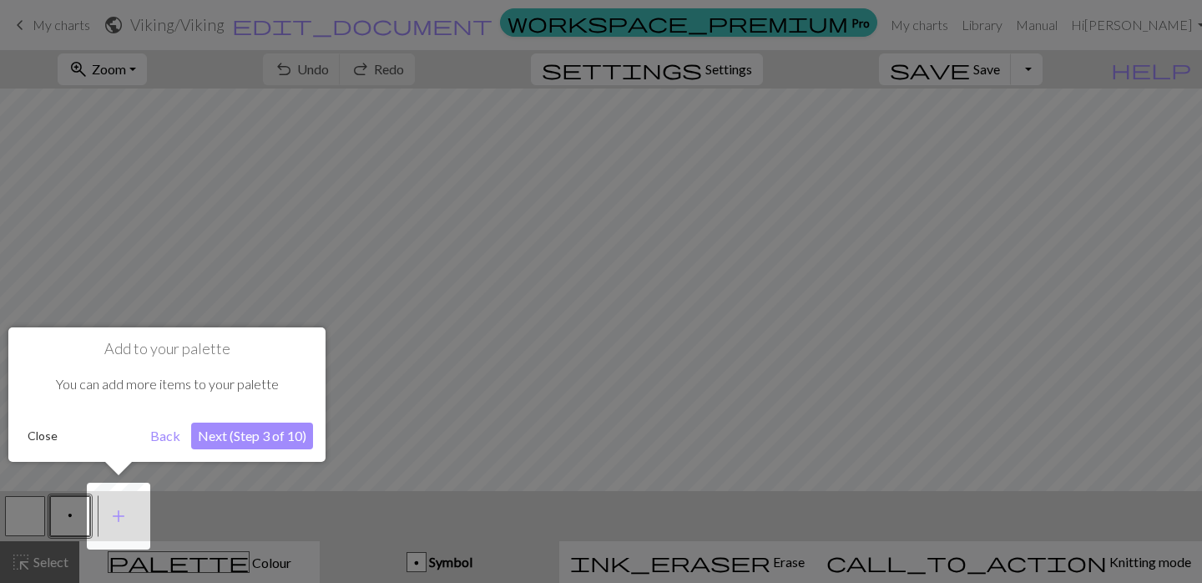
click at [260, 440] on button "Next (Step 3 of 10)" at bounding box center [252, 435] width 122 height 27
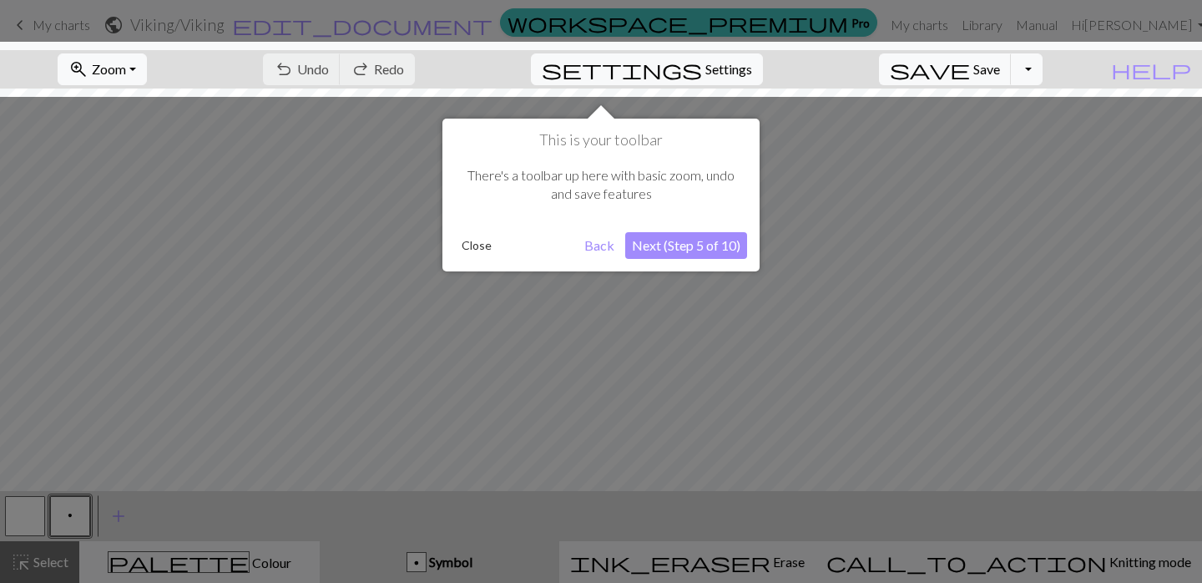
click at [699, 245] on button "Next (Step 5 of 10)" at bounding box center [686, 245] width 122 height 27
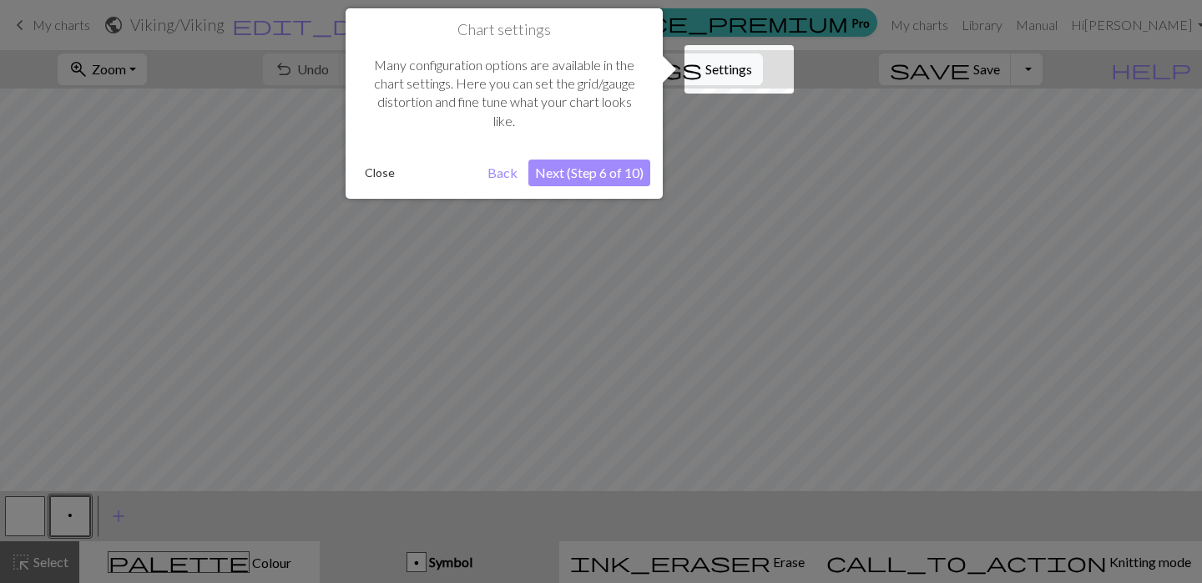
click at [596, 172] on button "Next (Step 6 of 10)" at bounding box center [589, 172] width 122 height 27
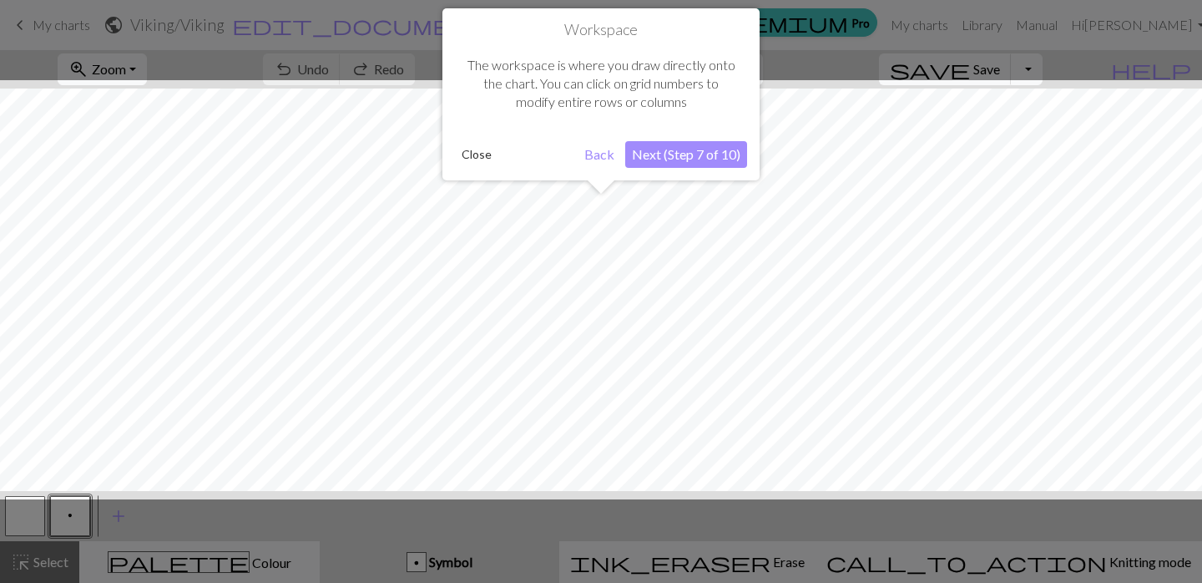
scroll to position [63, 0]
click at [674, 153] on button "Next (Step 7 of 10)" at bounding box center [686, 154] width 122 height 27
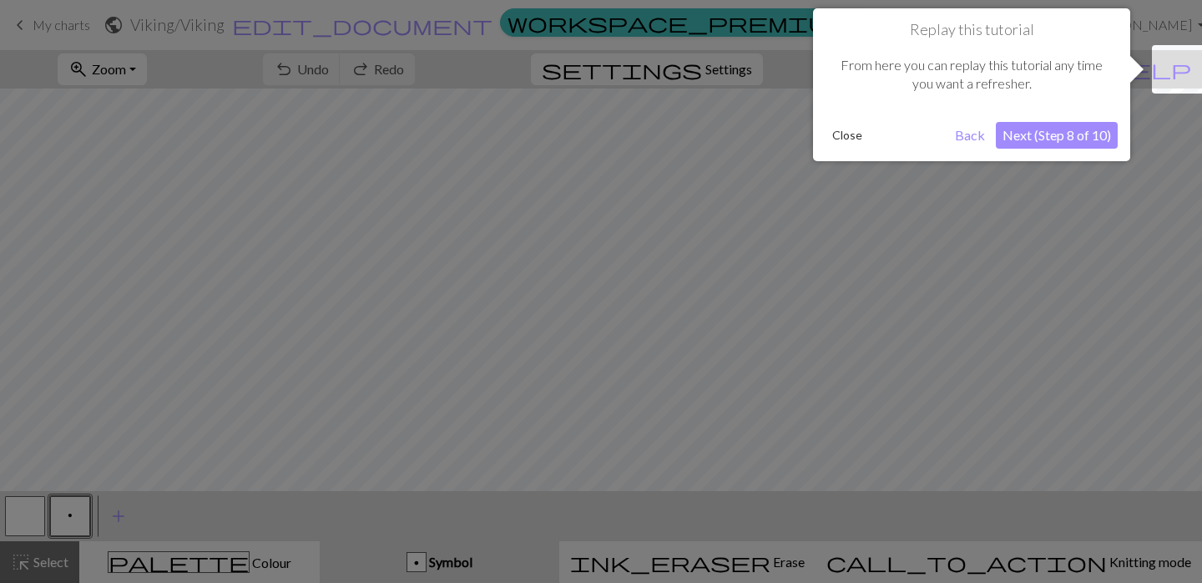
click at [1063, 134] on button "Next (Step 8 of 10)" at bounding box center [1057, 135] width 122 height 27
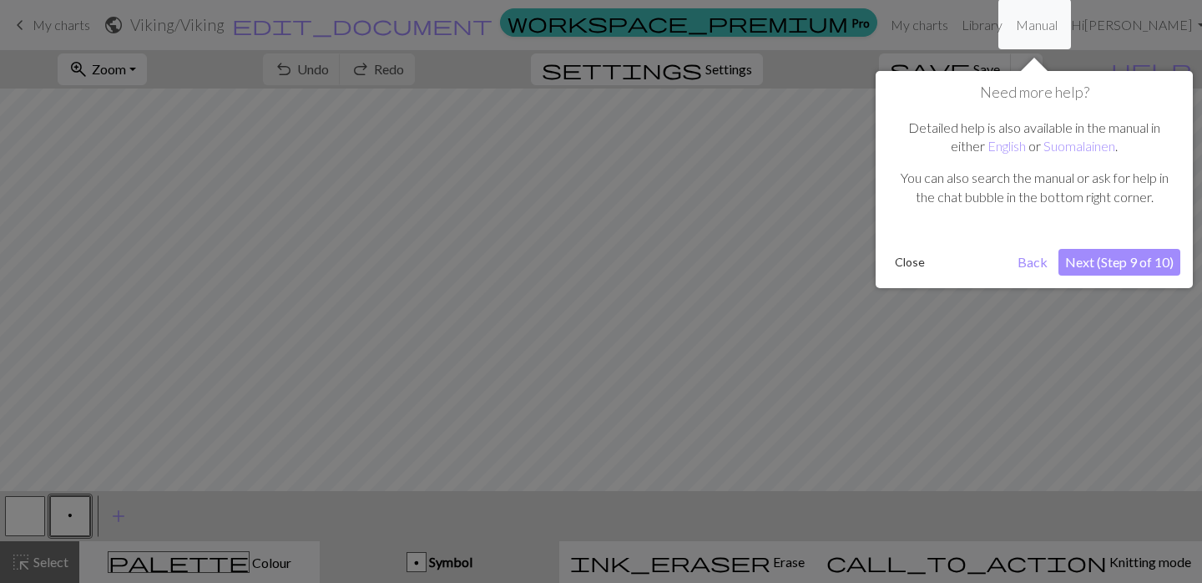
click at [1112, 262] on button "Next (Step 9 of 10)" at bounding box center [1119, 262] width 122 height 27
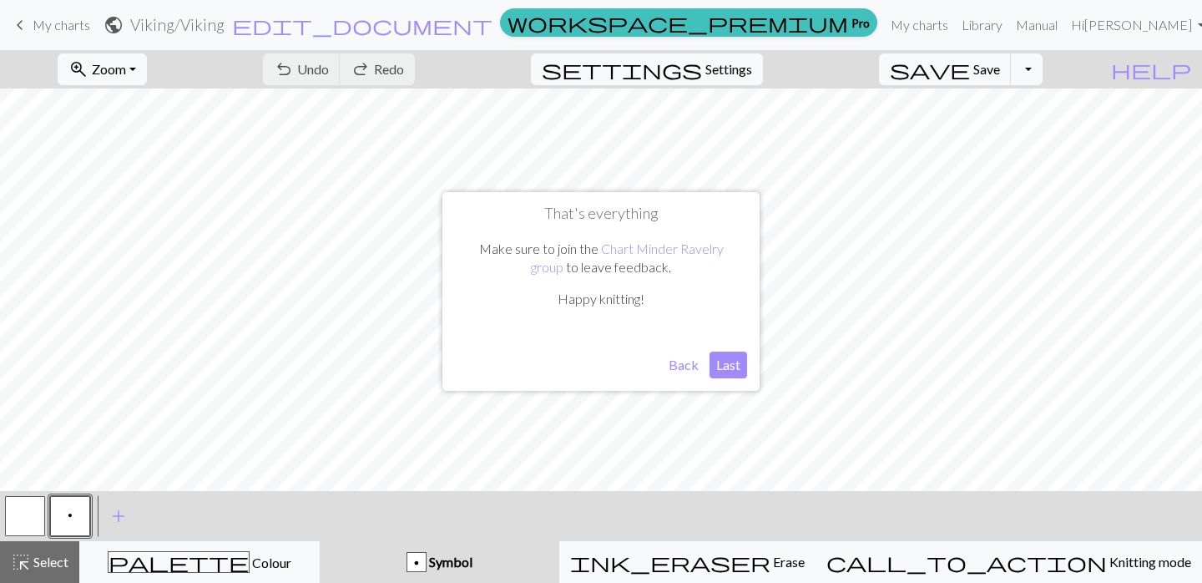
click at [735, 366] on button "Last" at bounding box center [728, 364] width 38 height 27
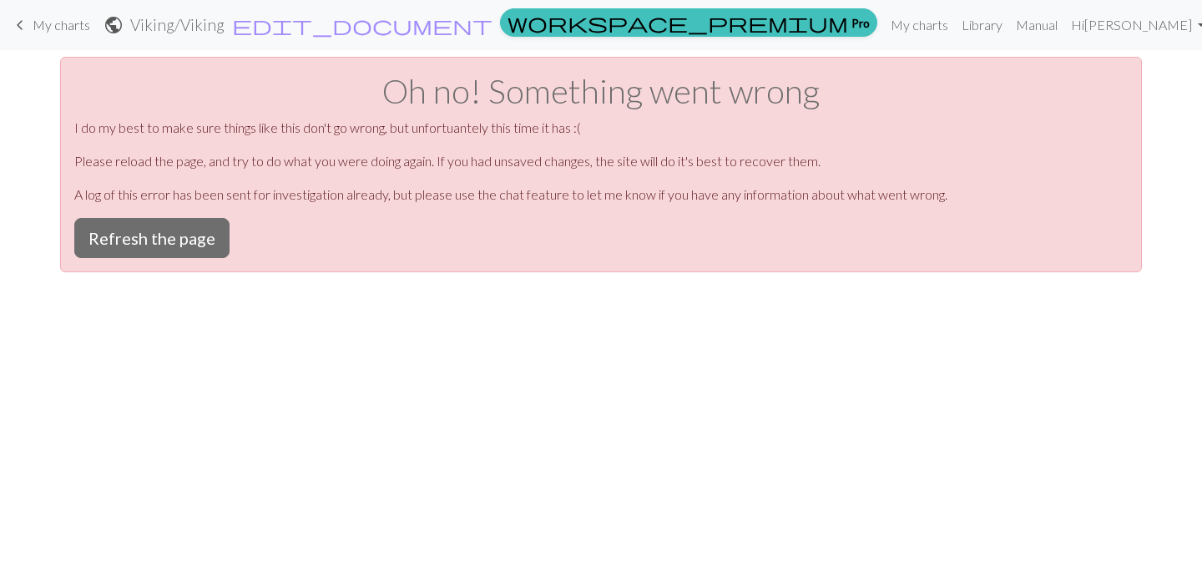
scroll to position [0, 0]
click at [140, 239] on button "Refresh the page" at bounding box center [151, 238] width 155 height 40
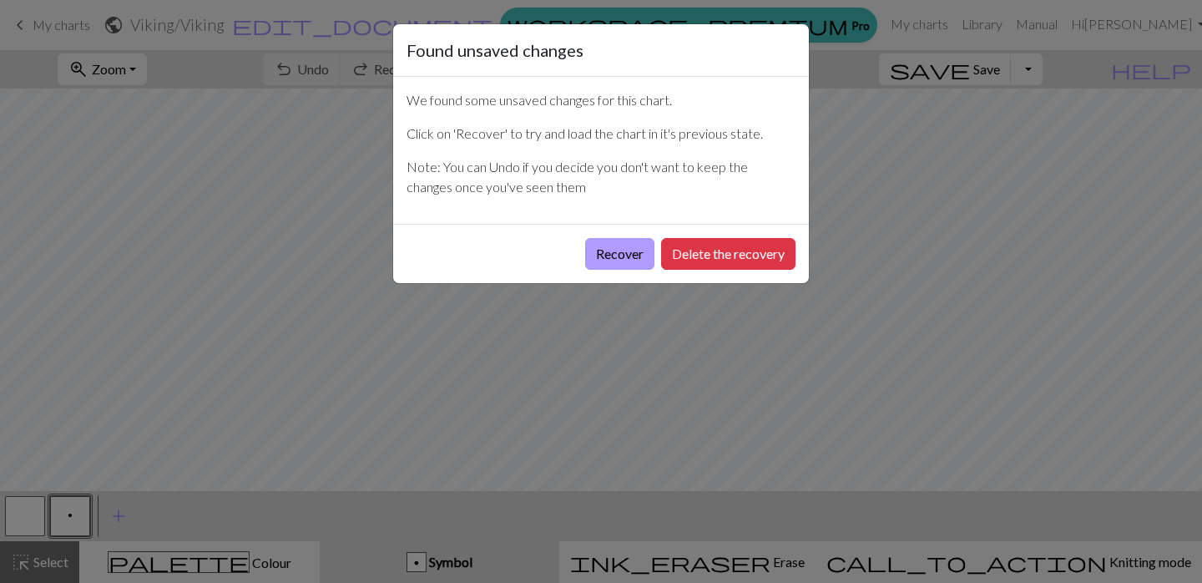
click at [604, 265] on button "Recover" at bounding box center [619, 254] width 69 height 32
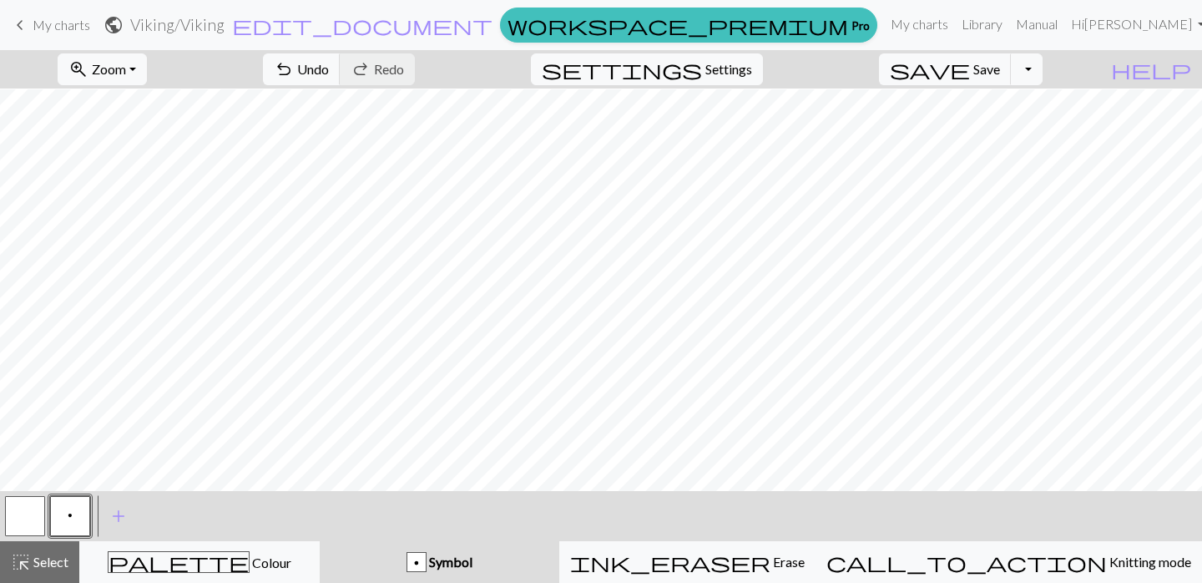
scroll to position [591, 0]
